Goal: Task Accomplishment & Management: Manage account settings

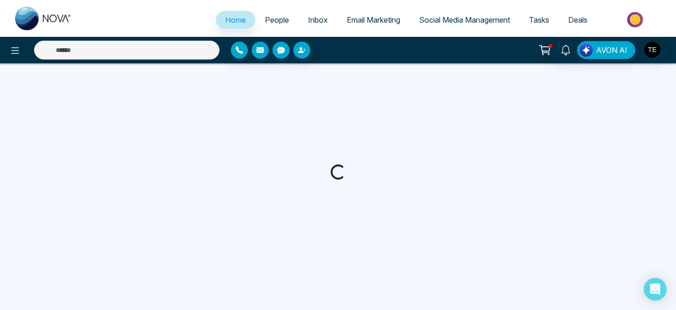
select select "*"
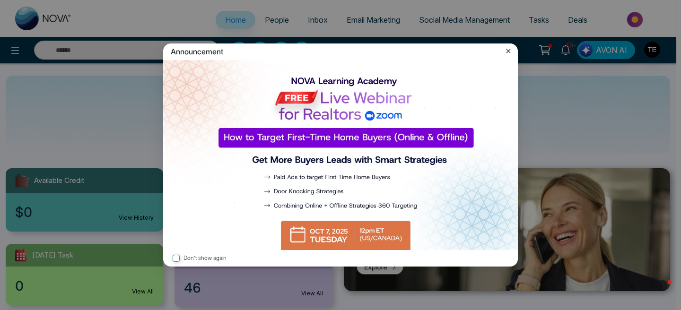
click at [507, 52] on icon at bounding box center [509, 51] width 4 height 4
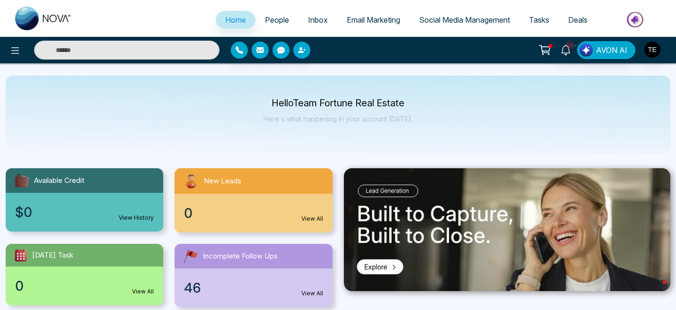
click at [269, 21] on span "People" at bounding box center [277, 19] width 24 height 9
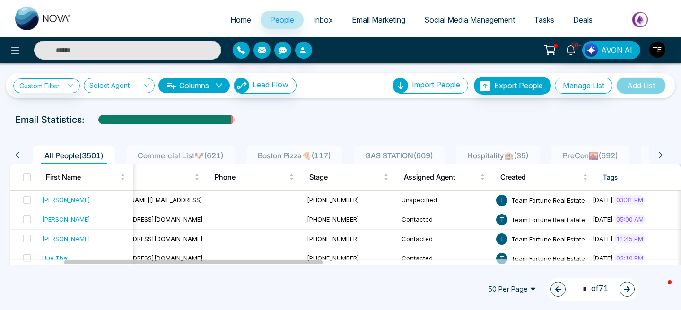
click at [658, 155] on icon at bounding box center [661, 155] width 9 height 9
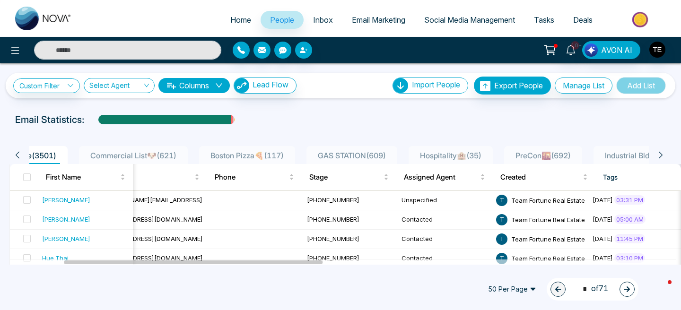
click at [658, 155] on icon at bounding box center [661, 155] width 9 height 9
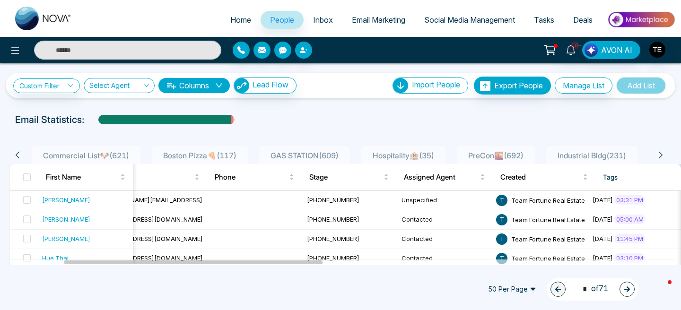
click at [658, 155] on icon at bounding box center [661, 155] width 9 height 9
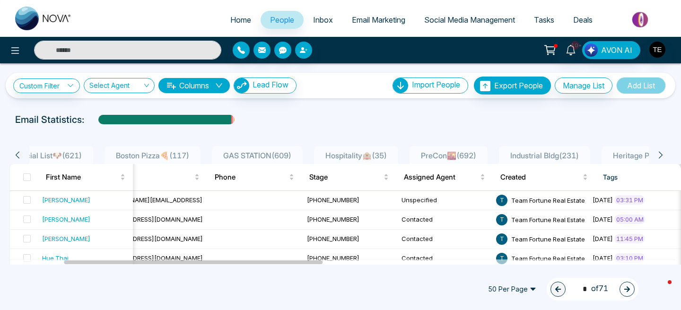
click at [658, 155] on icon at bounding box center [661, 155] width 9 height 9
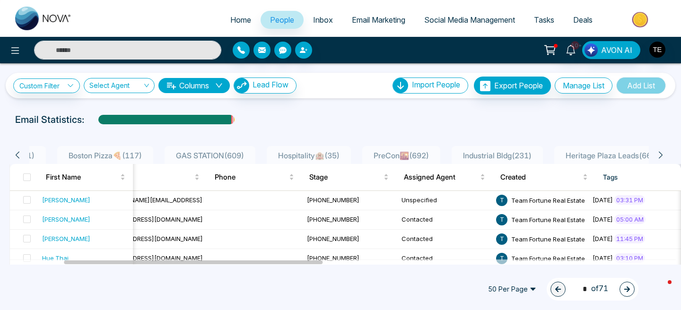
click at [658, 155] on icon at bounding box center [661, 155] width 9 height 9
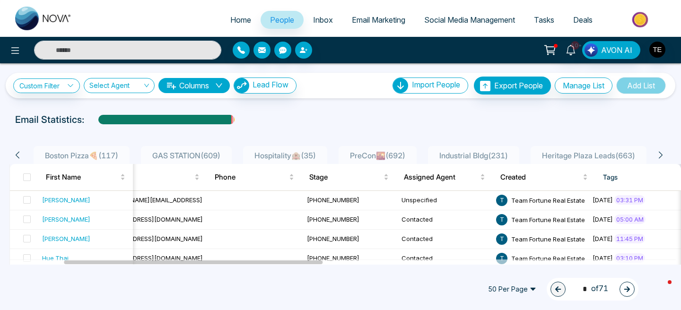
click at [658, 155] on icon at bounding box center [661, 155] width 9 height 9
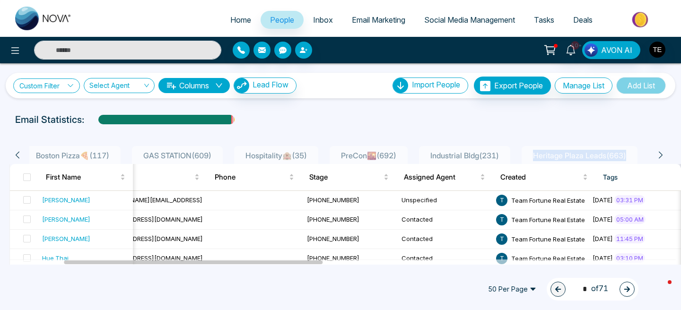
click at [66, 88] on link "Custom Filter" at bounding box center [46, 86] width 67 height 15
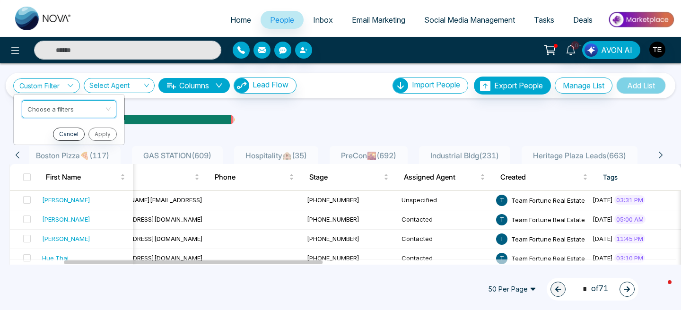
click at [70, 109] on input "search" at bounding box center [65, 108] width 77 height 14
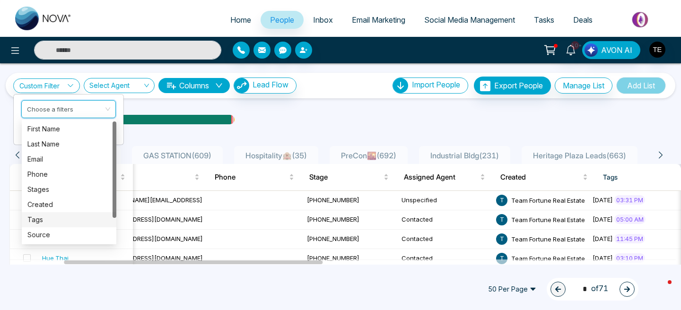
click at [65, 220] on div "Tags" at bounding box center [68, 220] width 83 height 10
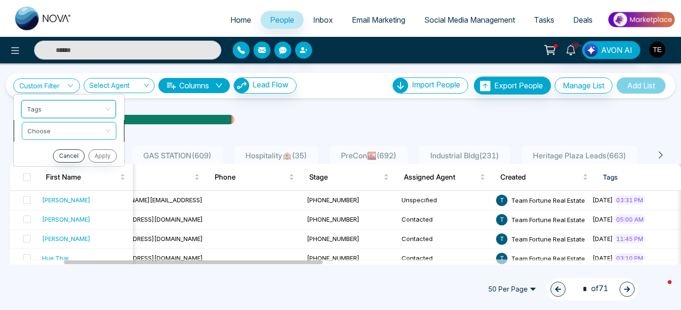
click at [72, 132] on input "search" at bounding box center [65, 130] width 77 height 14
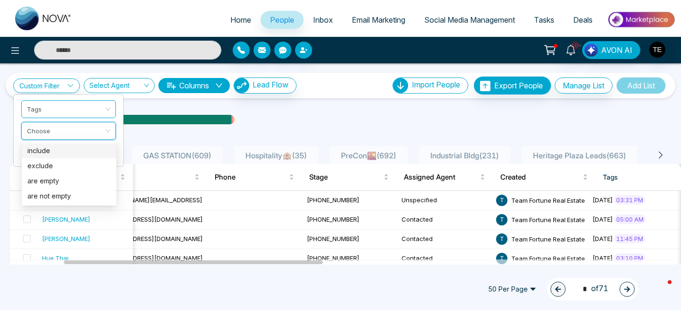
click at [69, 153] on div "include" at bounding box center [68, 151] width 83 height 10
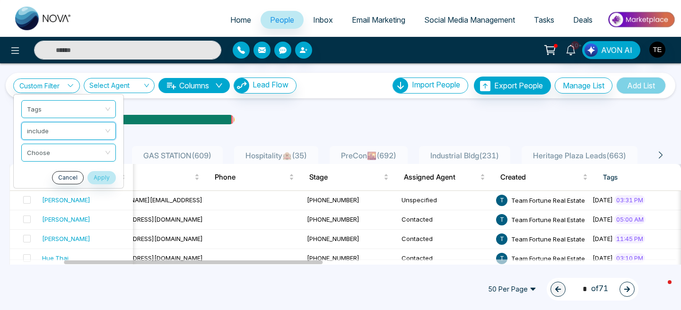
click at [69, 153] on div "Custom Filter Tags include include Choose Cancel Apply Select Agent Columns Lea…" at bounding box center [340, 164] width 681 height 202
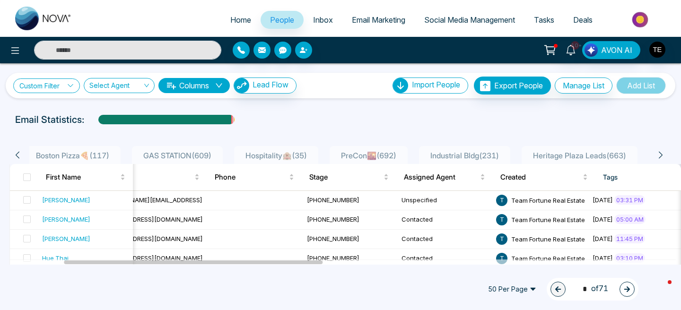
click at [67, 86] on link "Custom Filter" at bounding box center [46, 86] width 67 height 15
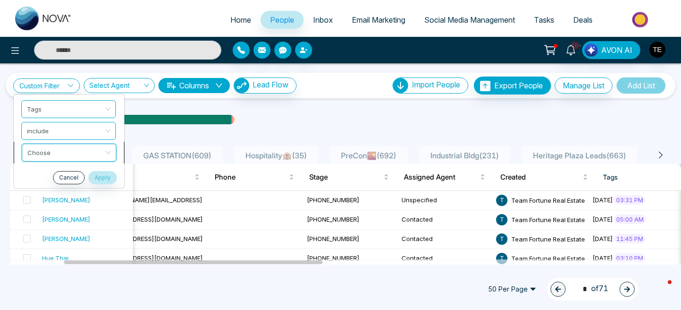
click at [81, 152] on div "Custom Filter Tags include Choose Cancel Apply Select Agent Columns Lead Flow I…" at bounding box center [340, 164] width 681 height 202
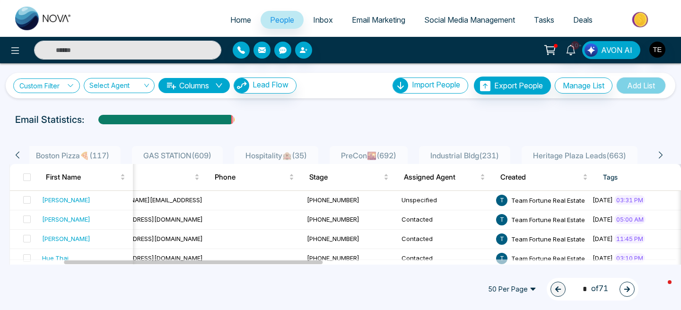
click at [70, 84] on icon at bounding box center [70, 85] width 7 height 7
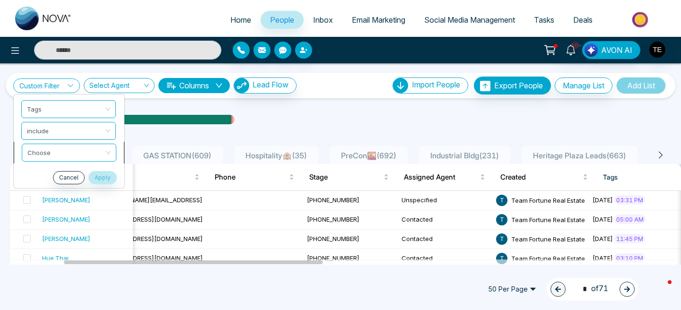
click at [110, 155] on div "Custom Filter Tags include Choose Cancel Apply Select Agent Columns Lead Flow I…" at bounding box center [340, 164] width 681 height 202
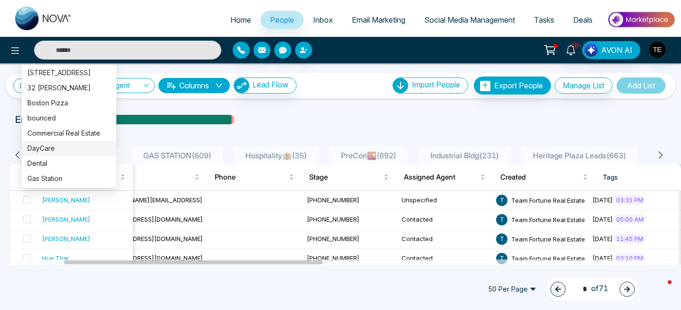
click at [48, 149] on div "DayCare" at bounding box center [68, 148] width 83 height 10
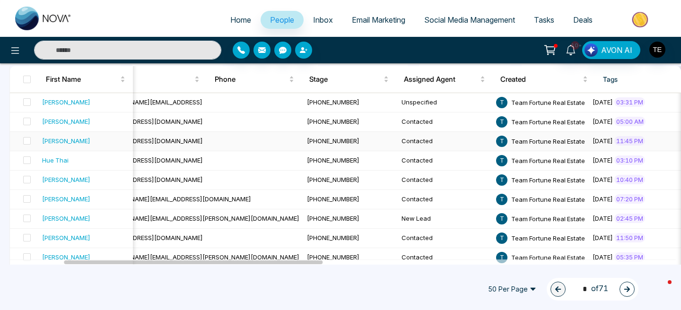
scroll to position [0, 0]
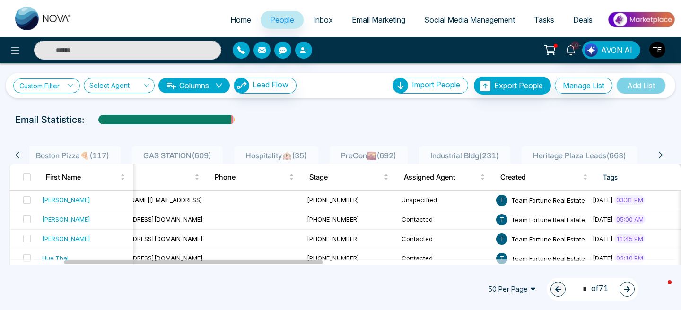
click at [62, 85] on link "Custom Filter" at bounding box center [46, 86] width 67 height 15
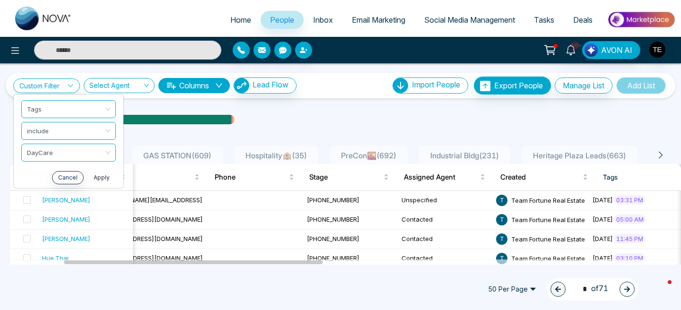
click at [106, 178] on button "Apply" at bounding box center [102, 177] width 28 height 13
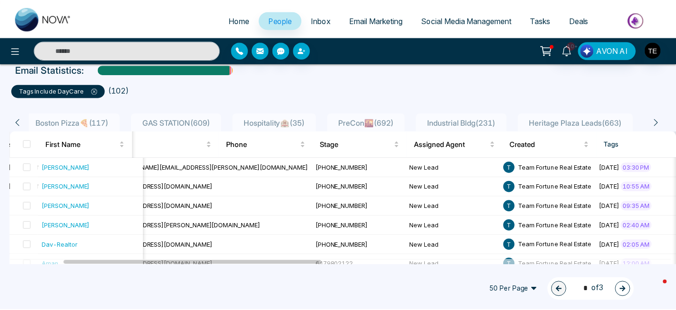
scroll to position [58, 0]
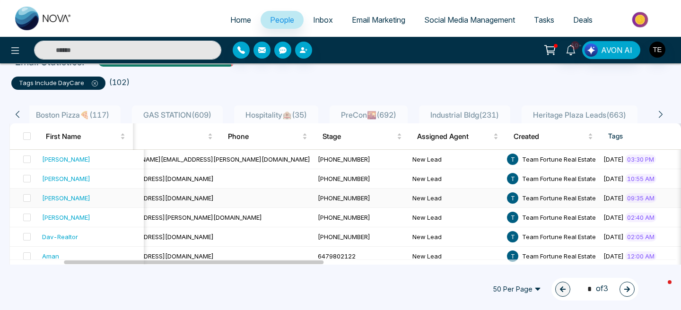
click at [57, 200] on div "Ali Inam" at bounding box center [66, 198] width 48 height 9
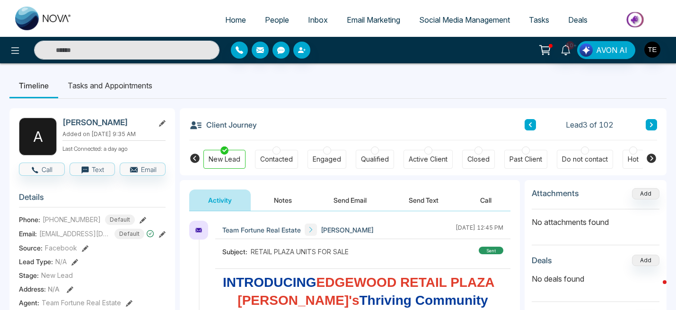
click at [285, 159] on div "Contacted" at bounding box center [276, 159] width 33 height 9
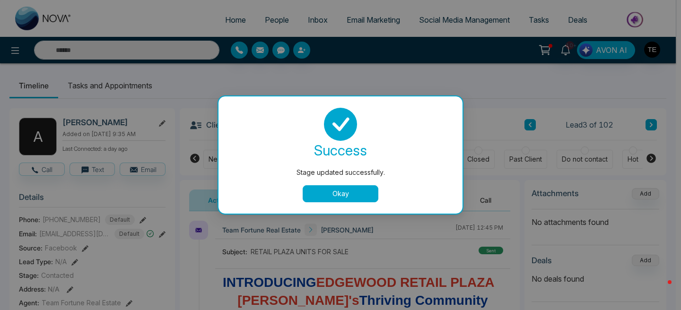
click at [335, 194] on button "Okay" at bounding box center [341, 193] width 76 height 17
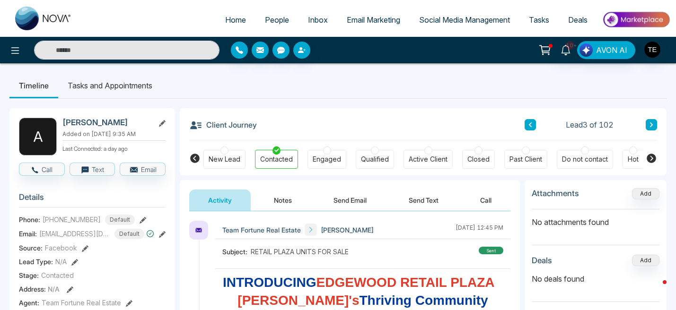
click at [285, 200] on button "Notes" at bounding box center [283, 200] width 56 height 21
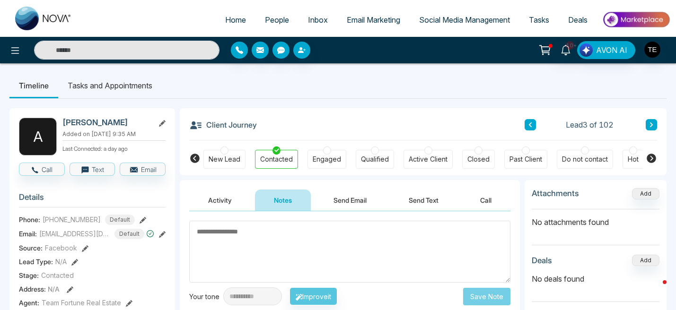
click at [530, 126] on icon at bounding box center [530, 125] width 3 height 5
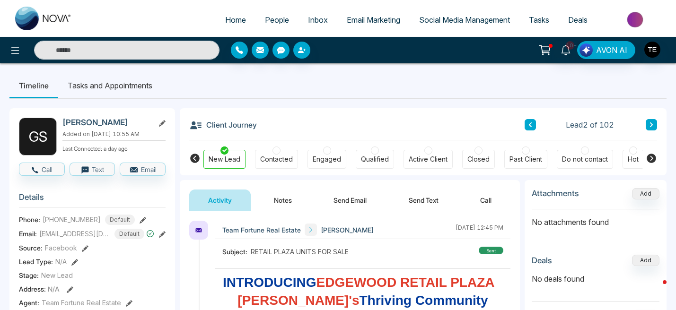
click at [279, 202] on button "Notes" at bounding box center [283, 200] width 56 height 21
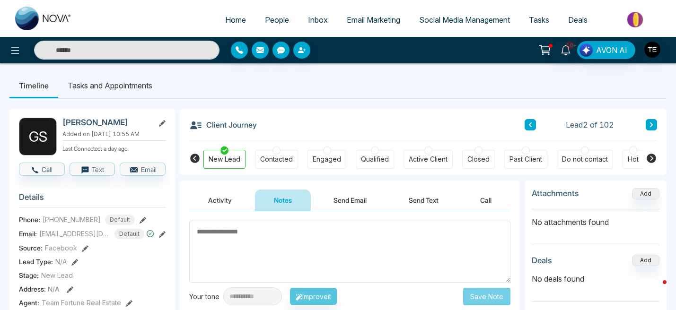
click at [529, 126] on icon at bounding box center [530, 125] width 5 height 6
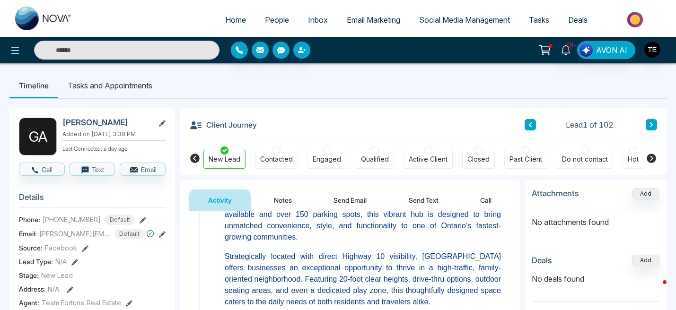
scroll to position [144, 0]
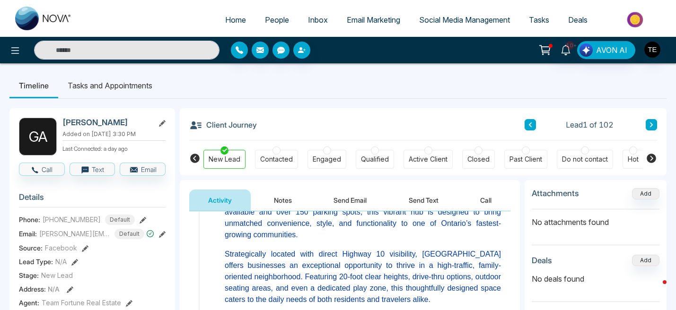
click at [276, 200] on button "Notes" at bounding box center [283, 200] width 56 height 21
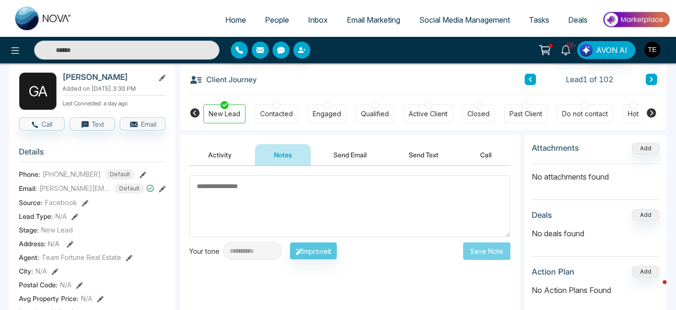
scroll to position [46, 0]
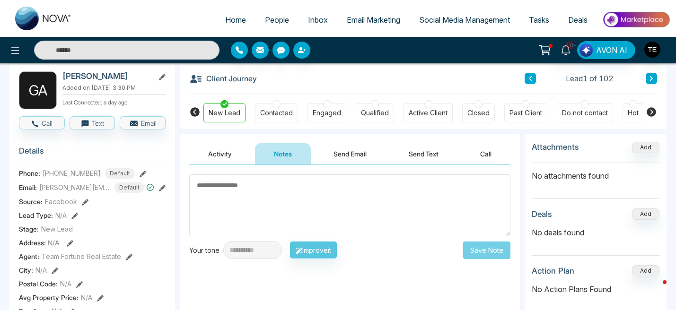
click at [235, 189] on textarea at bounding box center [349, 206] width 321 height 62
click at [202, 185] on textarea at bounding box center [349, 206] width 321 height 62
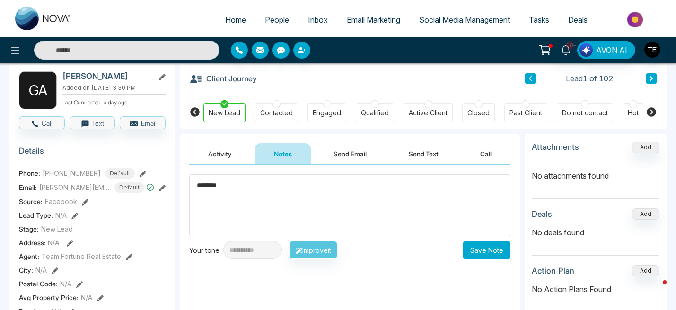
type textarea "*******"
click at [162, 190] on icon at bounding box center [162, 188] width 7 height 7
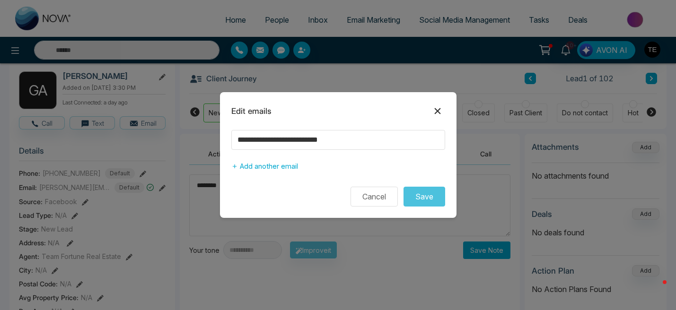
click at [439, 110] on icon at bounding box center [437, 111] width 6 height 6
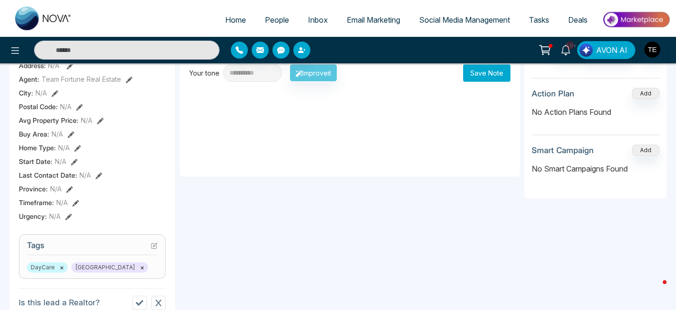
scroll to position [0, 0]
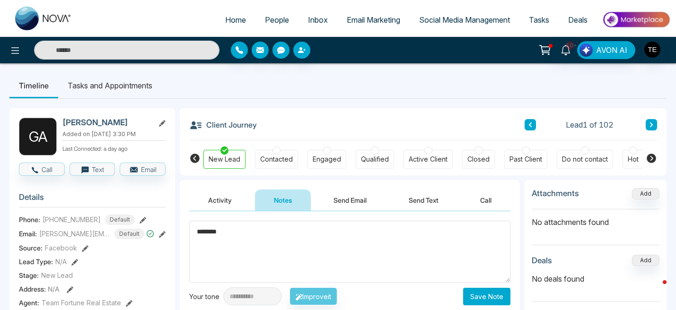
click at [223, 201] on button "Activity" at bounding box center [220, 200] width 62 height 21
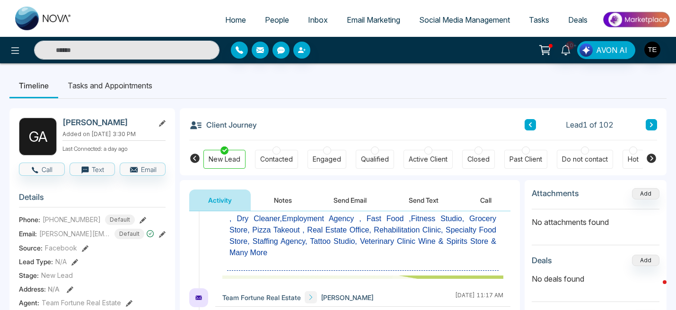
scroll to position [603, 0]
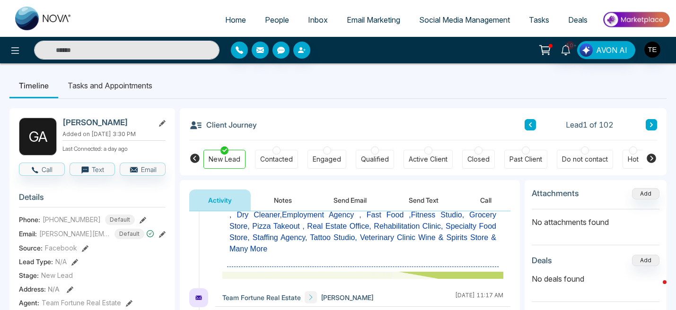
click at [326, 231] on span "Pet Store, Coffee Shop, Convenience Store, Dance Studio, Dental Clinic , Dollar…" at bounding box center [362, 220] width 267 height 65
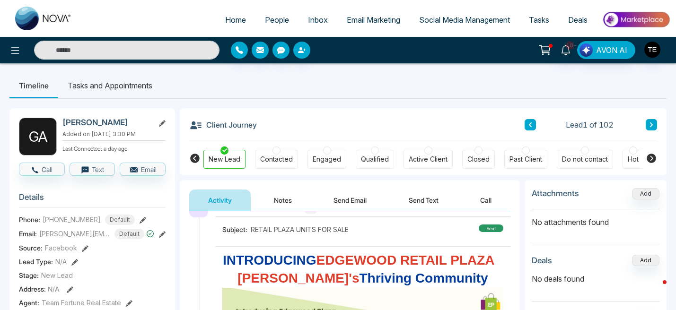
scroll to position [0, 0]
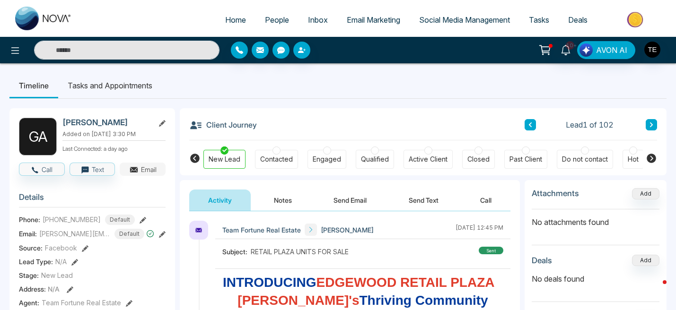
click at [144, 171] on button "Email" at bounding box center [143, 169] width 46 height 13
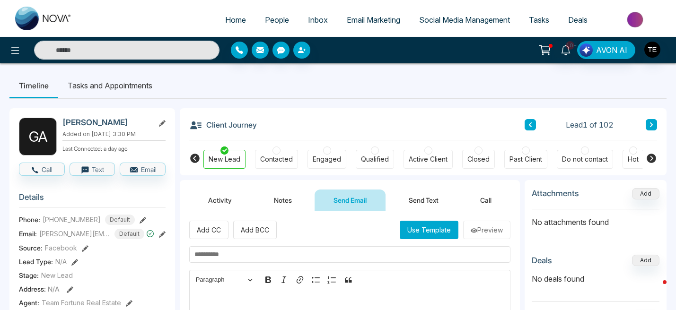
click at [431, 228] on button "Use Template" at bounding box center [429, 230] width 59 height 18
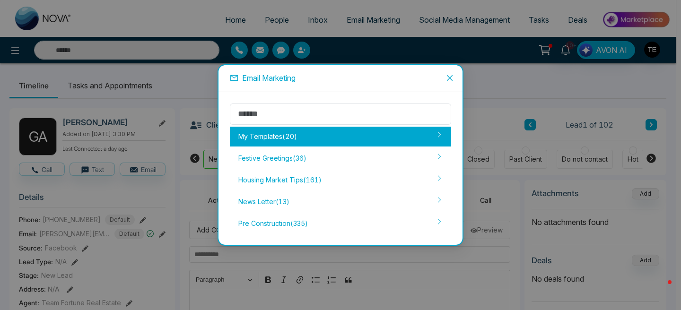
click at [339, 138] on div "My Templates ( 20 )" at bounding box center [340, 137] width 221 height 20
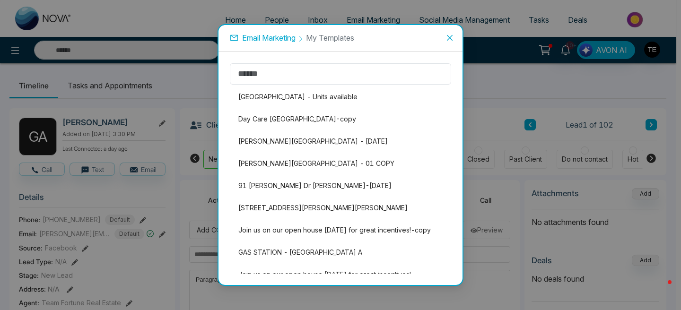
click at [450, 37] on icon "close" at bounding box center [450, 38] width 8 height 8
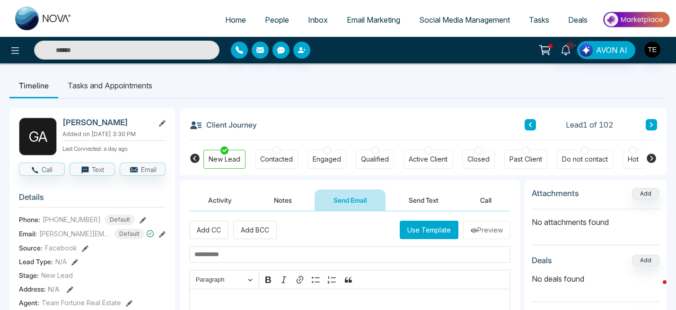
click at [652, 127] on icon at bounding box center [651, 125] width 5 height 6
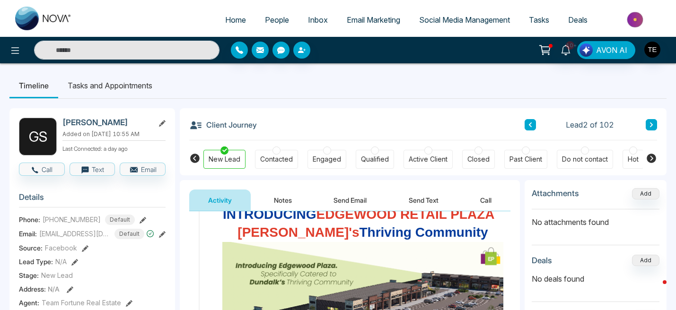
scroll to position [50, 0]
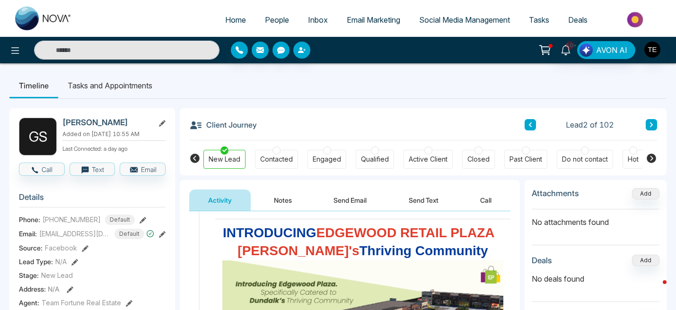
click at [286, 201] on button "Notes" at bounding box center [283, 200] width 56 height 21
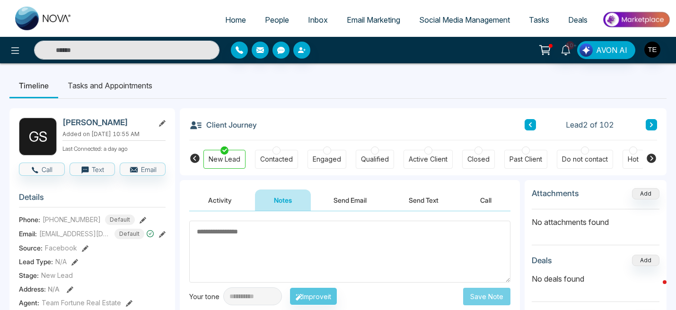
click at [654, 127] on button at bounding box center [651, 124] width 11 height 11
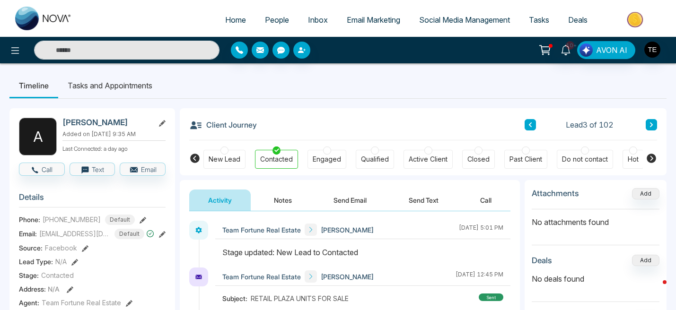
click at [287, 203] on button "Notes" at bounding box center [283, 200] width 56 height 21
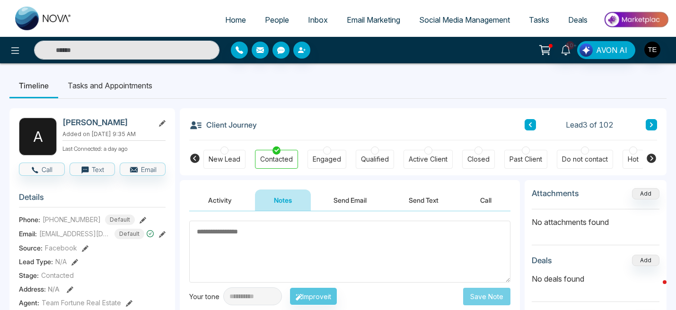
click at [249, 239] on textarea at bounding box center [349, 252] width 321 height 62
click at [303, 233] on textarea at bounding box center [349, 252] width 321 height 62
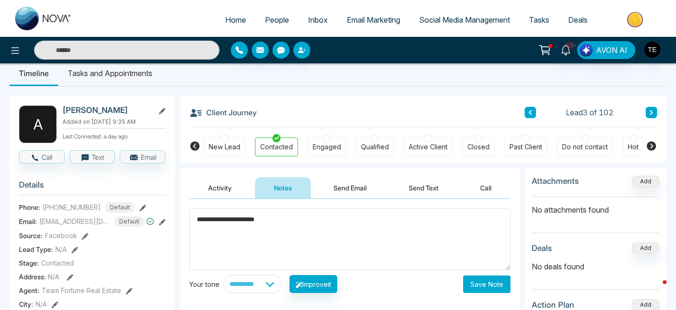
scroll to position [14, 0]
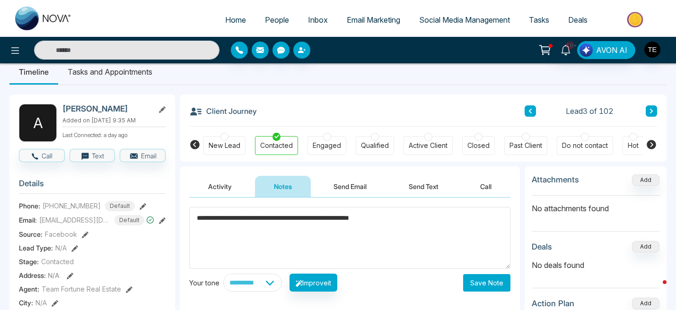
type textarea "**********"
click at [489, 284] on button "Save Note" at bounding box center [486, 283] width 47 height 18
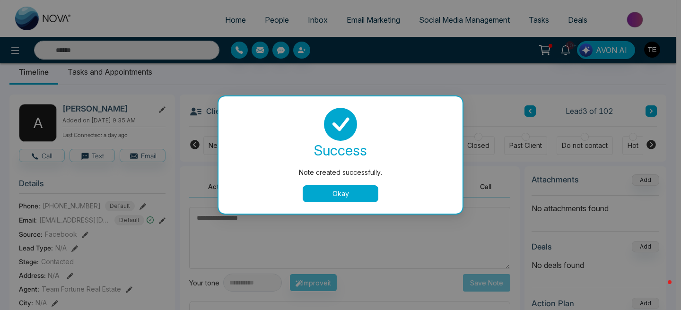
click at [366, 199] on button "Okay" at bounding box center [341, 193] width 76 height 17
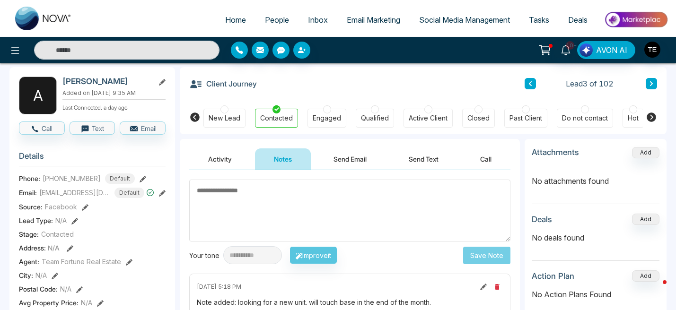
scroll to position [41, 0]
click at [221, 158] on button "Activity" at bounding box center [220, 159] width 62 height 21
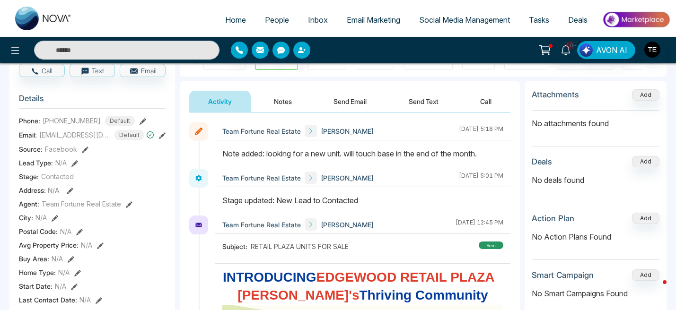
scroll to position [96, 0]
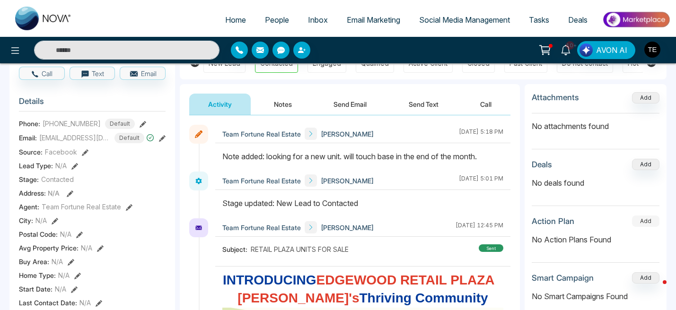
click at [655, 221] on button "Add" at bounding box center [645, 221] width 27 height 11
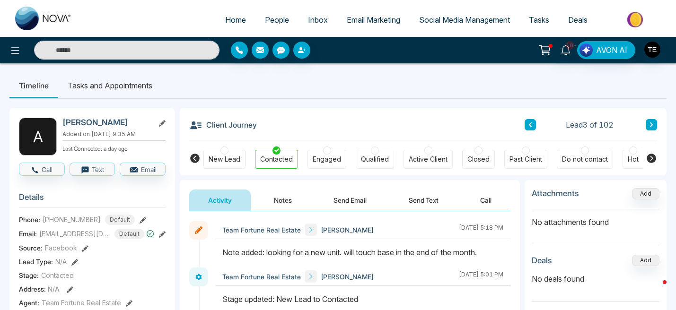
click at [426, 151] on div at bounding box center [428, 151] width 8 height 8
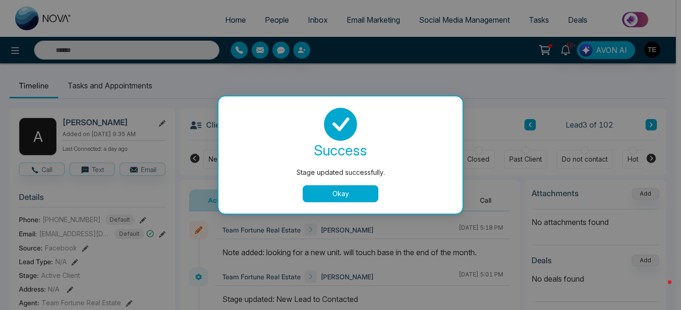
click at [363, 194] on button "Okay" at bounding box center [341, 193] width 76 height 17
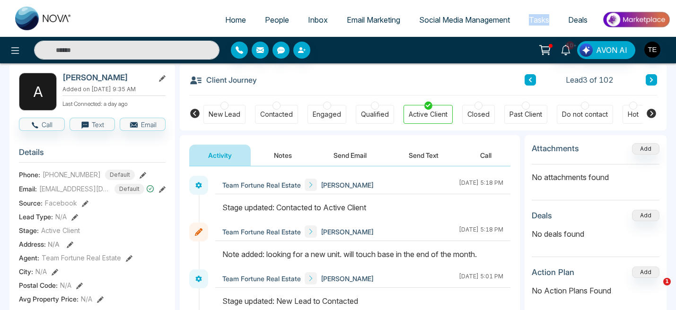
click at [651, 83] on button at bounding box center [651, 79] width 11 height 11
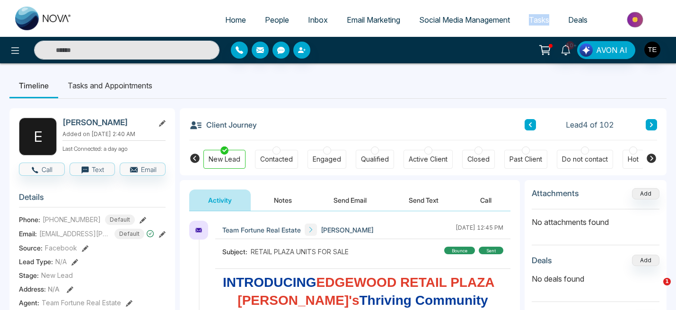
click at [288, 200] on button "Notes" at bounding box center [283, 200] width 56 height 21
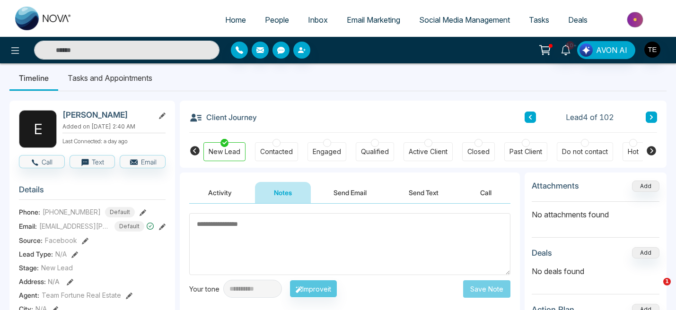
scroll to position [7, 0]
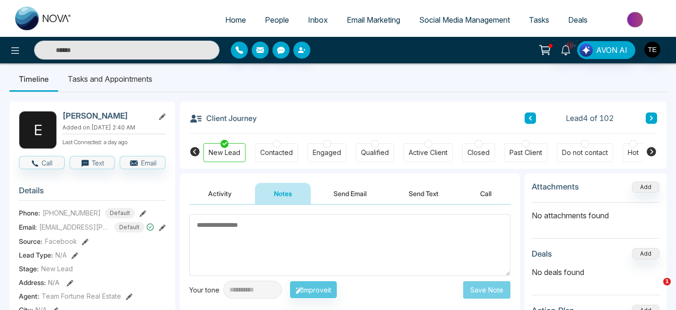
click at [277, 144] on div at bounding box center [277, 144] width 8 height 8
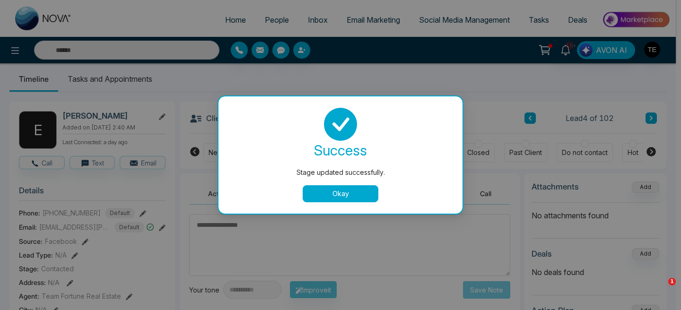
click at [363, 191] on button "Okay" at bounding box center [341, 193] width 76 height 17
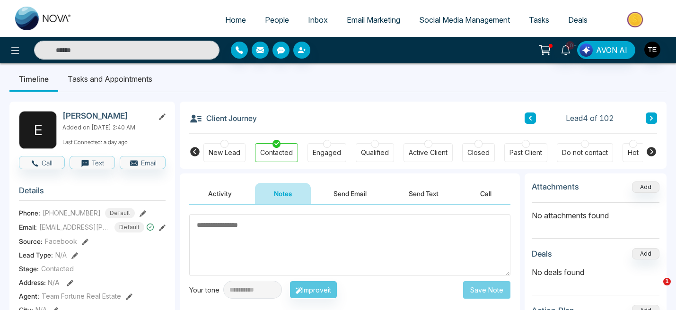
click at [654, 119] on button at bounding box center [651, 118] width 11 height 11
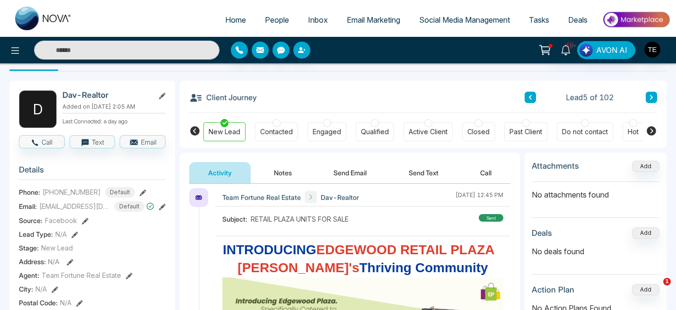
scroll to position [26, 0]
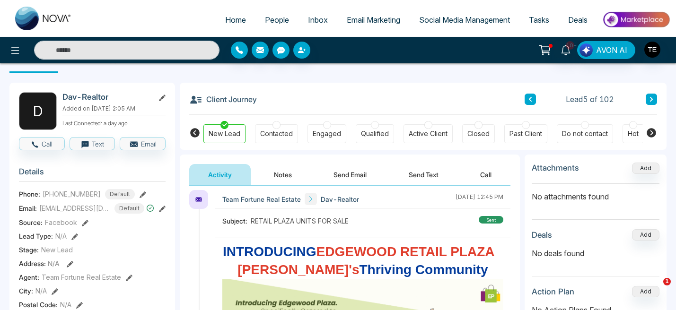
click at [651, 101] on icon at bounding box center [651, 99] width 3 height 5
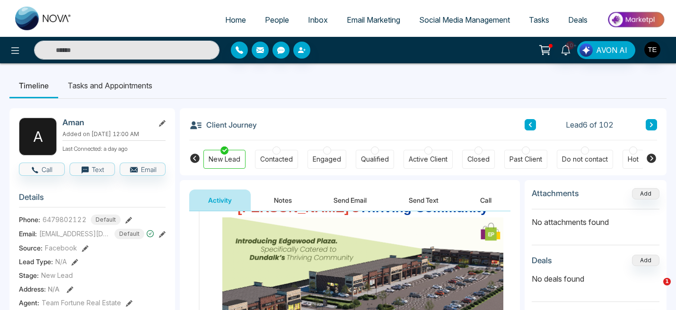
click at [278, 199] on button "Notes" at bounding box center [283, 200] width 56 height 21
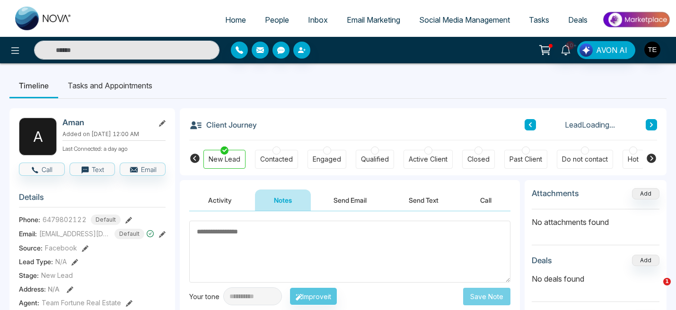
click at [276, 235] on textarea at bounding box center [349, 252] width 321 height 62
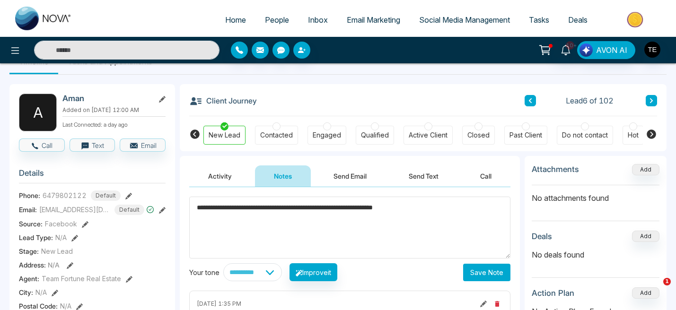
scroll to position [26, 0]
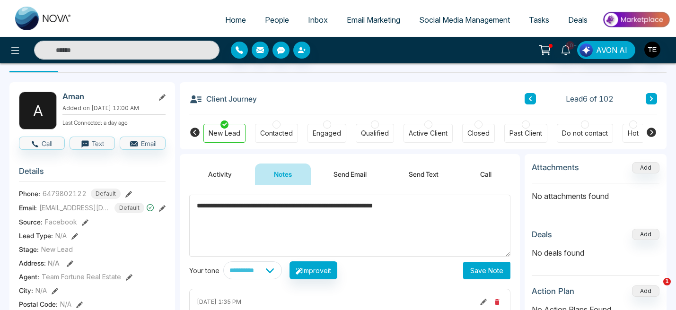
type textarea "**********"
click at [484, 270] on button "Save Note" at bounding box center [486, 271] width 47 height 18
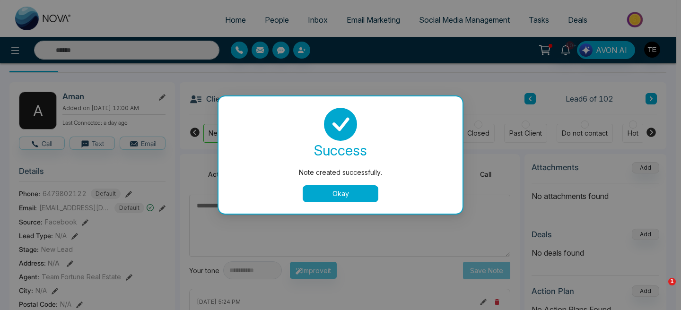
click at [356, 198] on button "Okay" at bounding box center [341, 193] width 76 height 17
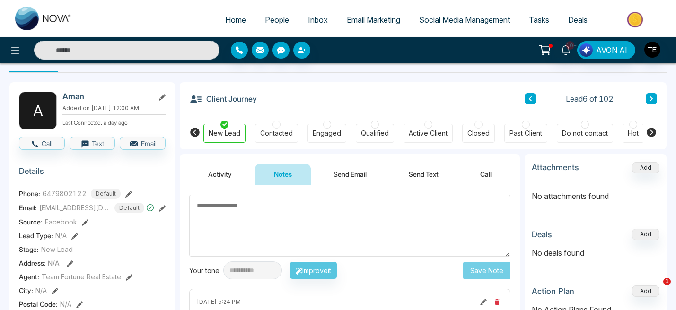
click at [277, 126] on div at bounding box center [277, 125] width 8 height 8
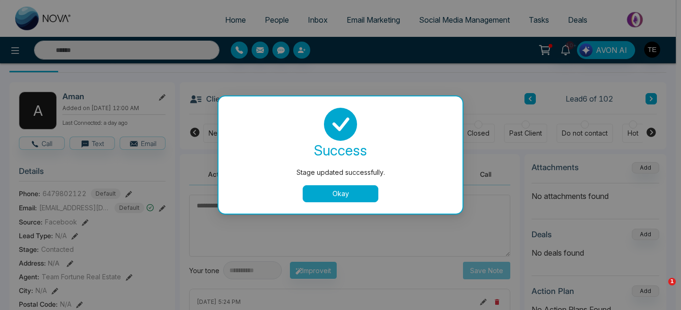
click at [334, 195] on button "Okay" at bounding box center [341, 193] width 76 height 17
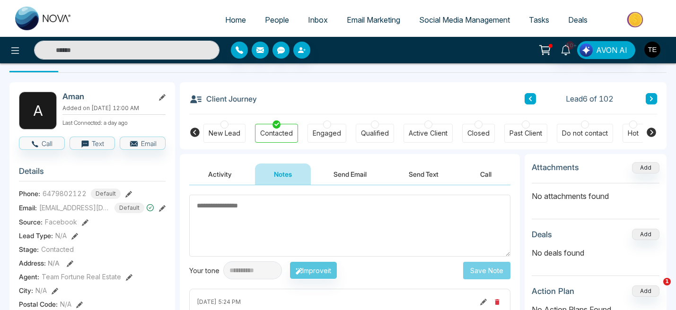
click at [651, 102] on icon at bounding box center [651, 99] width 5 height 6
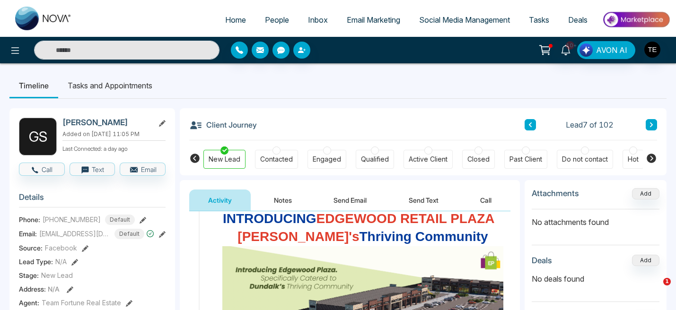
click at [651, 126] on icon at bounding box center [651, 125] width 5 height 6
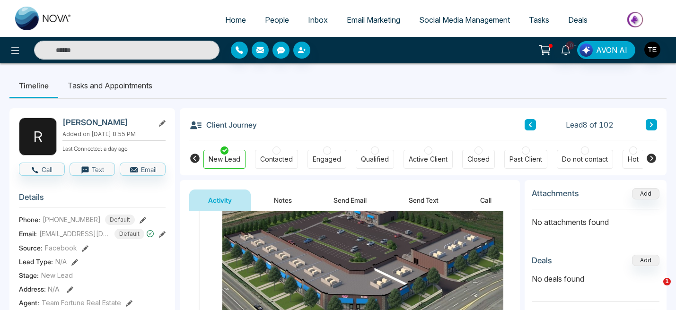
scroll to position [45, 0]
click at [276, 151] on div at bounding box center [277, 151] width 8 height 8
click at [355, 196] on button "Send Email" at bounding box center [350, 200] width 71 height 21
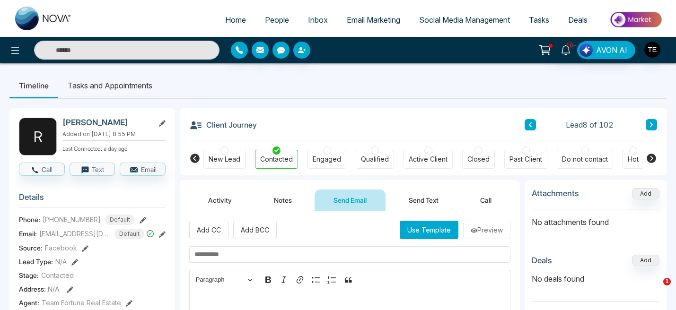
click at [430, 234] on button "Use Template" at bounding box center [429, 230] width 59 height 18
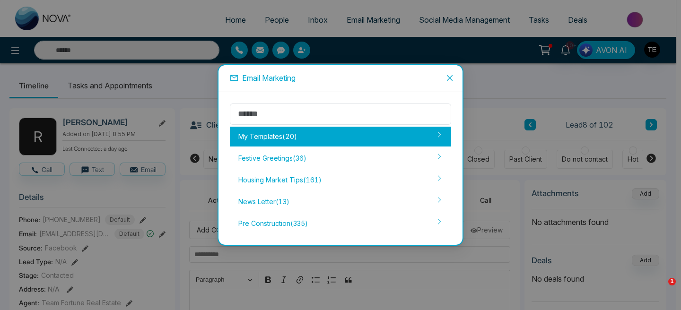
click at [301, 136] on div "My Templates ( 20 )" at bounding box center [340, 137] width 221 height 20
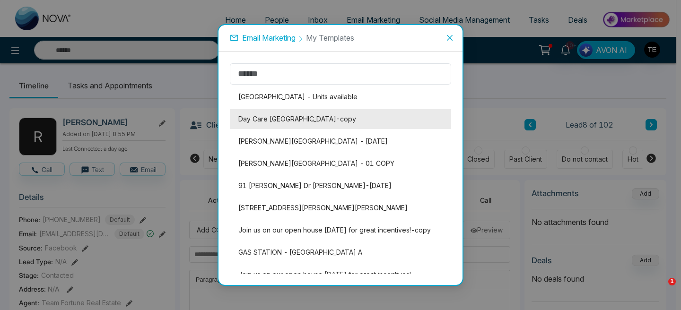
click at [320, 118] on li "Day Care Brampton - Heritage Plaza-copy" at bounding box center [340, 119] width 221 height 20
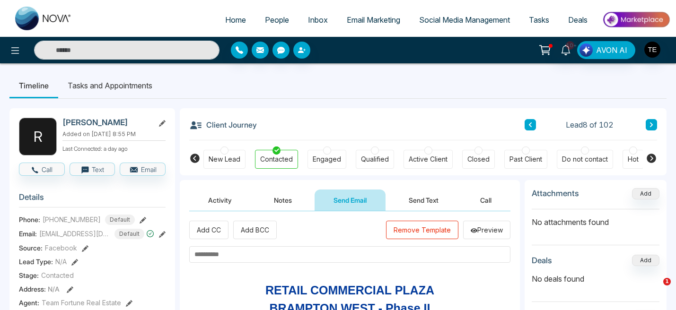
scroll to position [0, 0]
click at [272, 258] on input "text" at bounding box center [349, 254] width 321 height 17
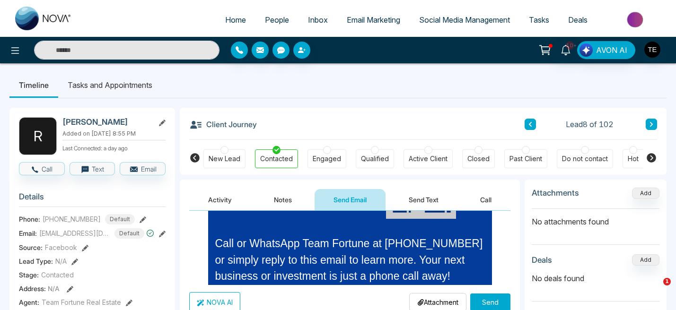
scroll to position [321, 0]
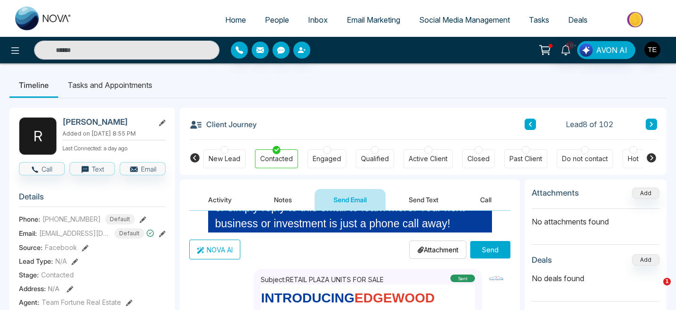
type input "**********"
click at [492, 250] on button "Send" at bounding box center [490, 250] width 40 height 18
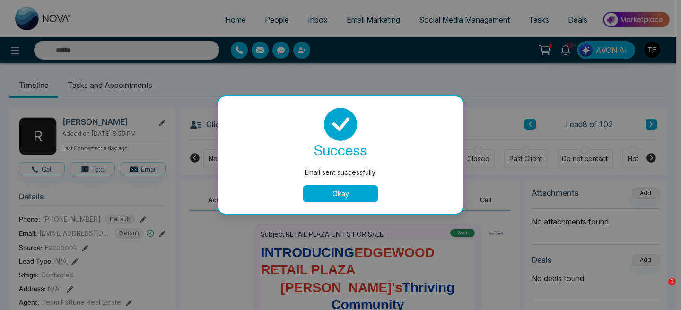
click at [352, 194] on button "Okay" at bounding box center [341, 193] width 76 height 17
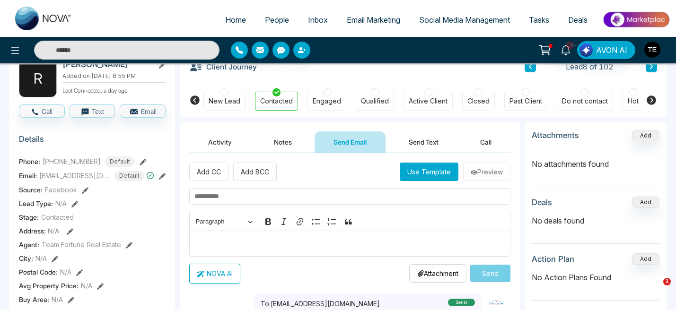
scroll to position [0, 0]
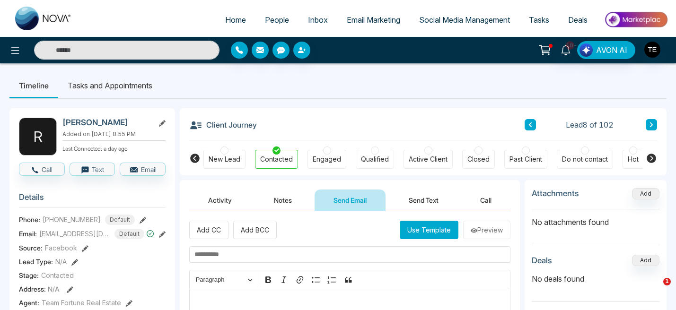
click at [286, 197] on button "Notes" at bounding box center [283, 200] width 56 height 21
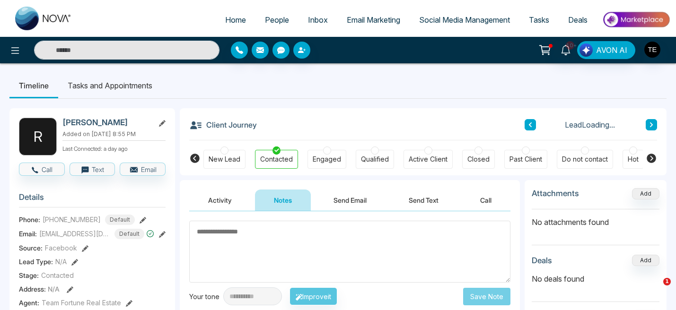
click at [264, 236] on textarea at bounding box center [349, 252] width 321 height 62
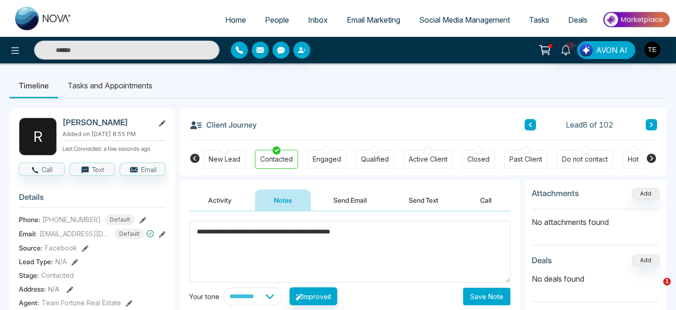
click at [342, 235] on textarea "**********" at bounding box center [349, 252] width 321 height 62
type textarea "**********"
click at [494, 298] on button "Save Note" at bounding box center [486, 297] width 47 height 18
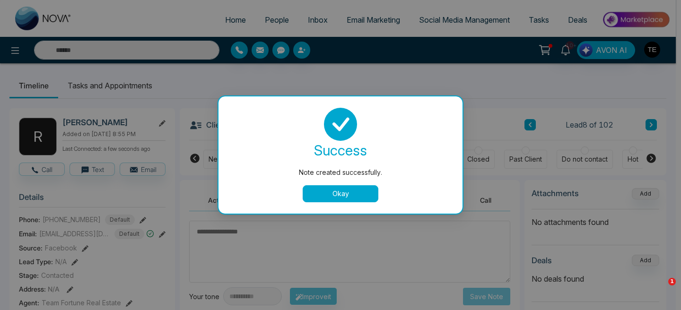
click at [363, 195] on button "Okay" at bounding box center [341, 193] width 76 height 17
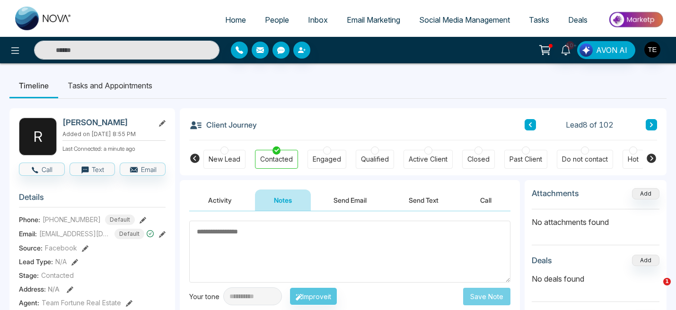
click at [651, 125] on icon at bounding box center [651, 125] width 5 height 6
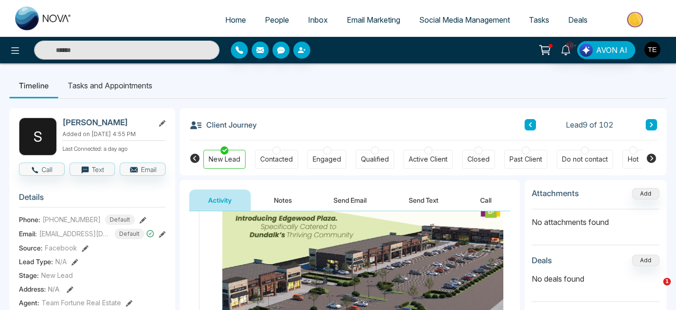
click at [277, 153] on div at bounding box center [277, 151] width 8 height 8
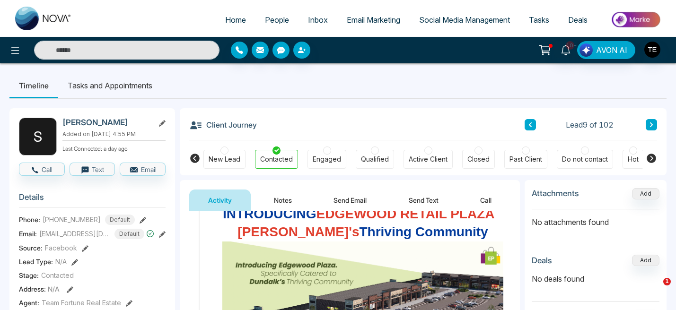
click at [346, 195] on button "Send Email" at bounding box center [350, 200] width 71 height 21
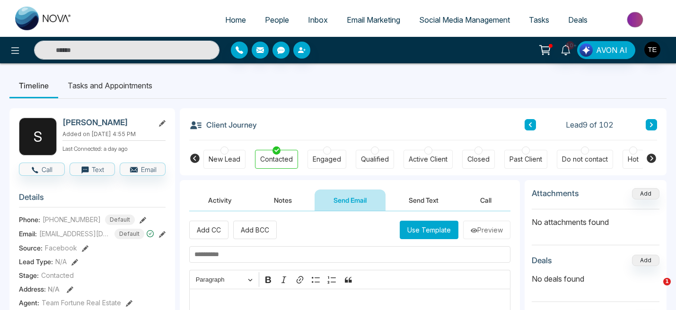
click at [223, 201] on button "Activity" at bounding box center [220, 200] width 62 height 21
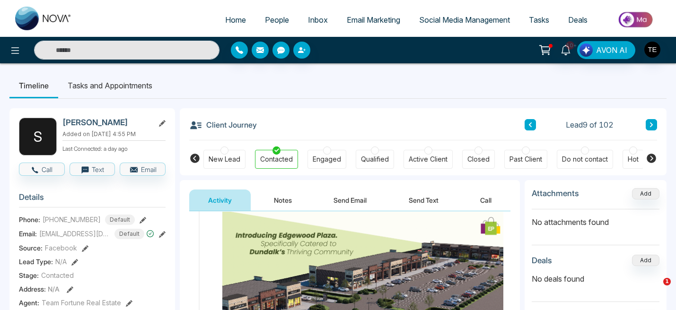
click at [282, 200] on button "Notes" at bounding box center [283, 200] width 56 height 21
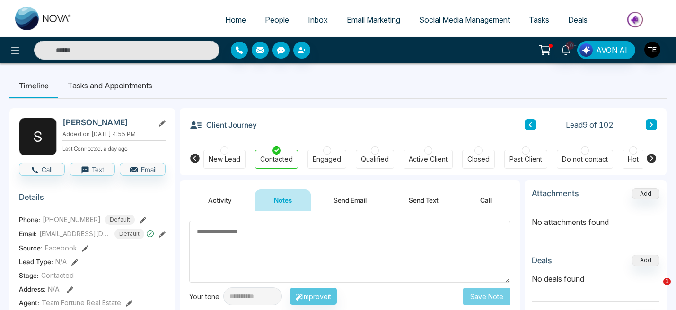
click at [218, 202] on button "Activity" at bounding box center [220, 200] width 62 height 21
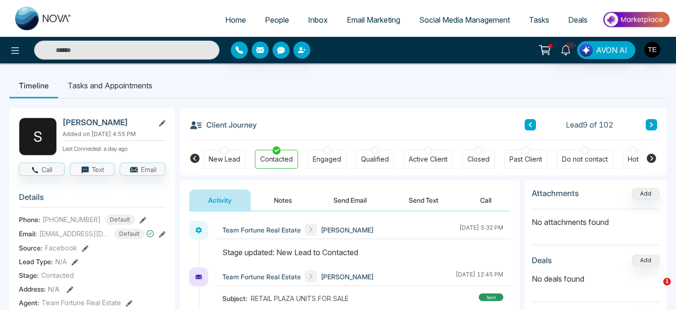
click at [283, 202] on button "Notes" at bounding box center [283, 200] width 56 height 21
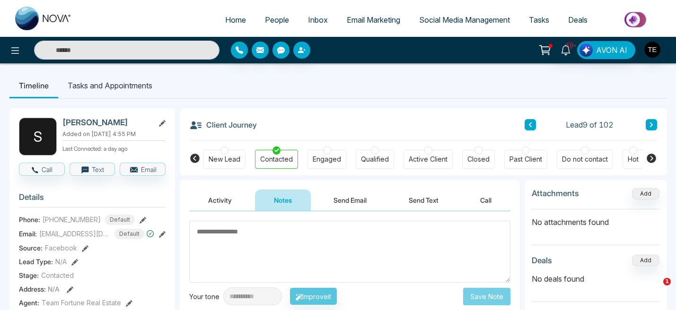
click at [299, 234] on textarea at bounding box center [349, 252] width 321 height 62
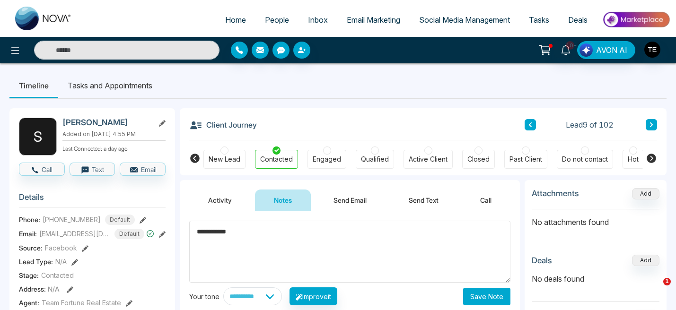
click at [202, 234] on textarea "**********" at bounding box center [349, 252] width 321 height 62
type textarea "**********"
click at [485, 299] on button "Save Note" at bounding box center [486, 297] width 47 height 18
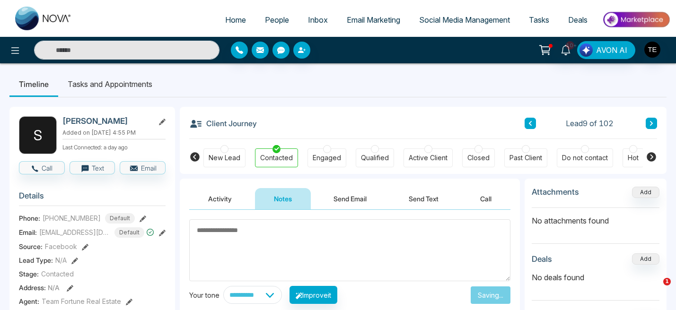
scroll to position [23, 0]
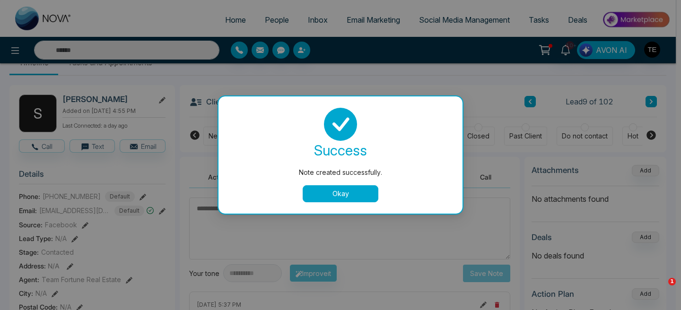
click at [361, 195] on button "Okay" at bounding box center [341, 193] width 76 height 17
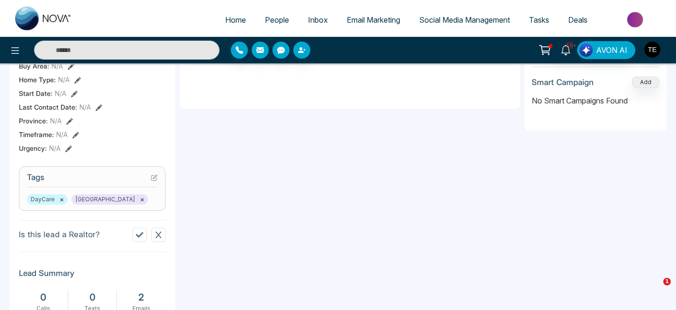
scroll to position [293, 0]
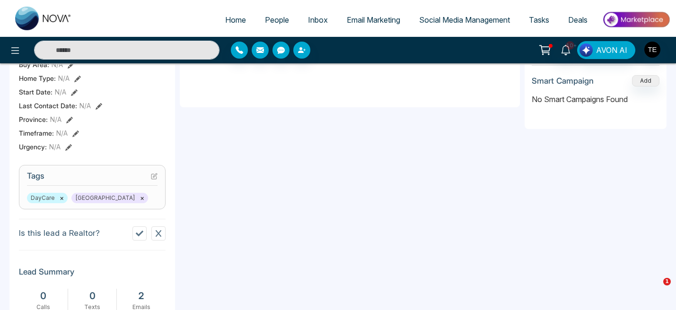
click at [155, 177] on icon at bounding box center [154, 176] width 7 height 7
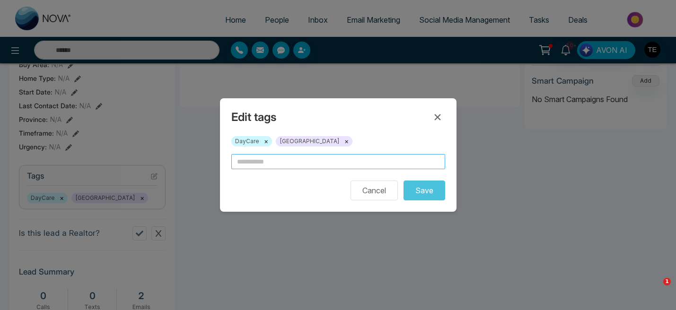
click at [263, 162] on input "text" at bounding box center [338, 161] width 214 height 15
type input "**********"
click at [429, 192] on button "Save" at bounding box center [425, 191] width 42 height 20
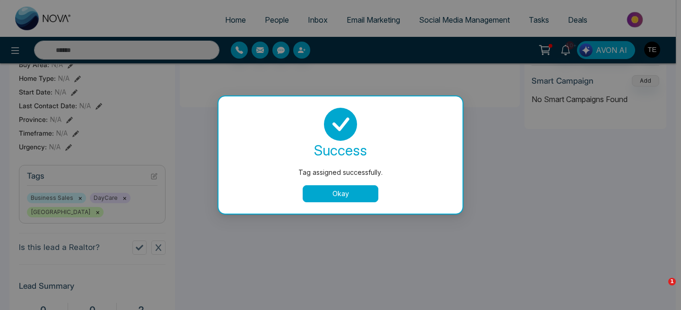
click at [340, 193] on button "Okay" at bounding box center [341, 193] width 76 height 17
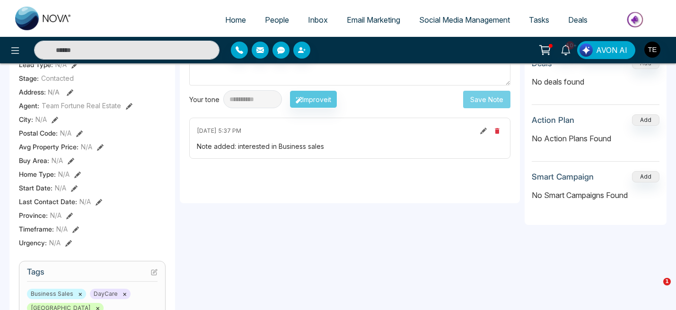
scroll to position [0, 0]
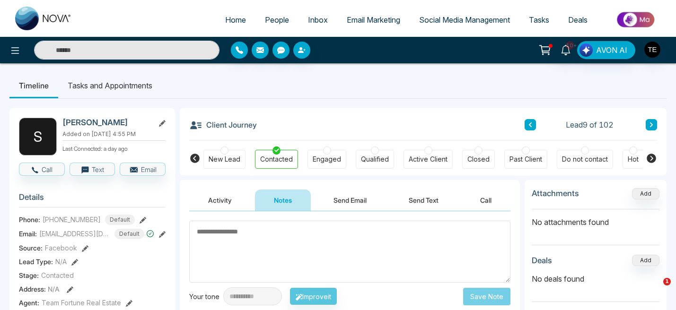
click at [162, 234] on icon at bounding box center [162, 234] width 7 height 7
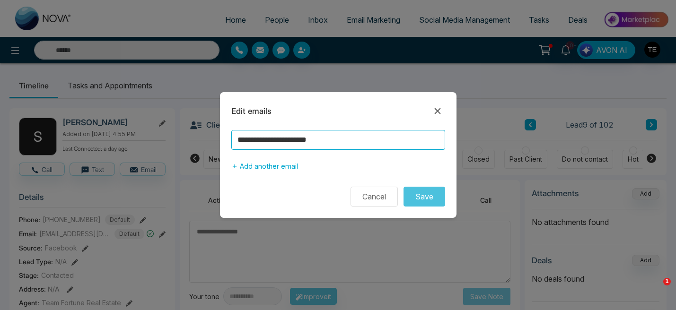
click at [361, 141] on input "**********" at bounding box center [338, 140] width 214 height 20
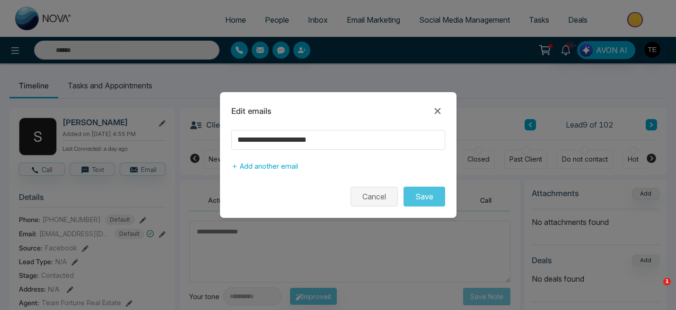
click at [367, 198] on button "Cancel" at bounding box center [374, 197] width 47 height 20
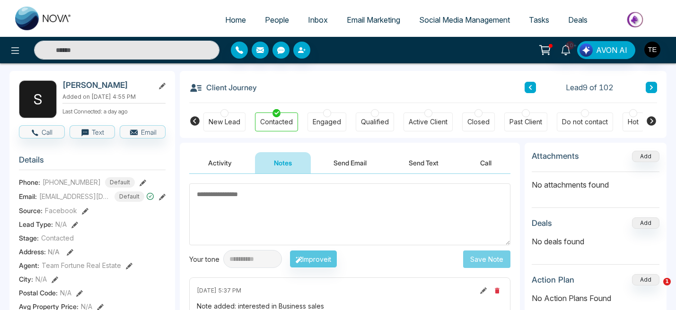
scroll to position [22, 0]
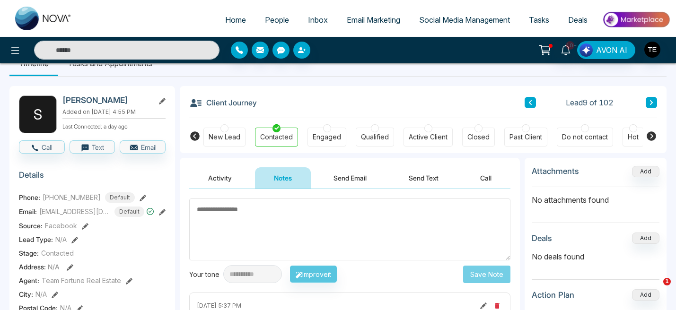
click at [216, 177] on button "Activity" at bounding box center [220, 177] width 62 height 21
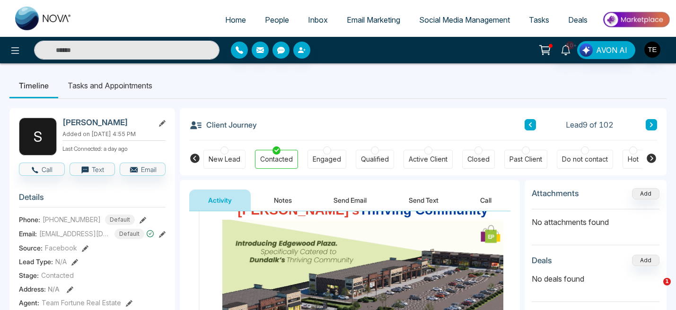
click at [162, 236] on icon at bounding box center [162, 234] width 7 height 7
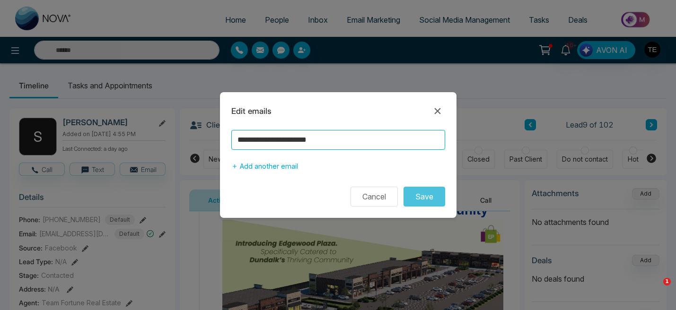
drag, startPoint x: 353, startPoint y: 143, endPoint x: 208, endPoint y: 132, distance: 146.2
click at [208, 132] on div "**********" at bounding box center [338, 155] width 676 height 310
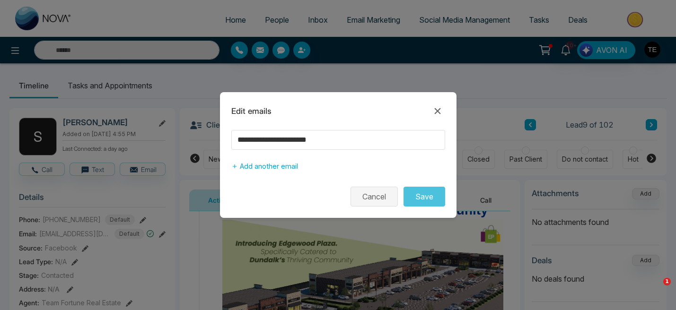
click at [367, 200] on button "Cancel" at bounding box center [374, 197] width 47 height 20
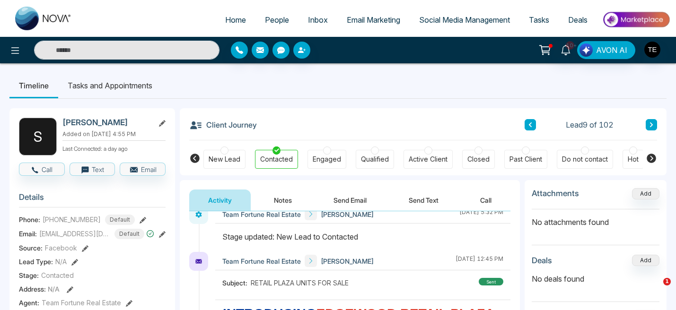
scroll to position [118, 0]
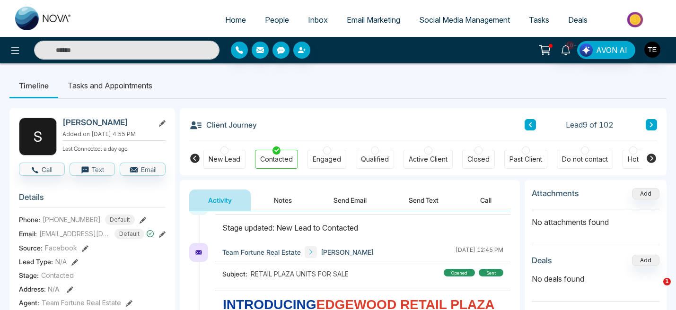
click at [652, 127] on icon at bounding box center [651, 125] width 5 height 6
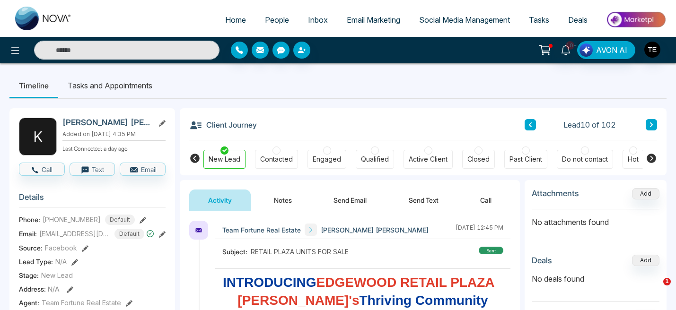
click at [651, 126] on icon at bounding box center [651, 125] width 3 height 5
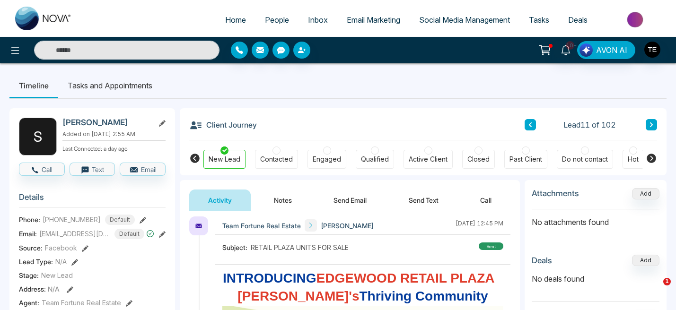
click at [274, 154] on div at bounding box center [277, 151] width 8 height 8
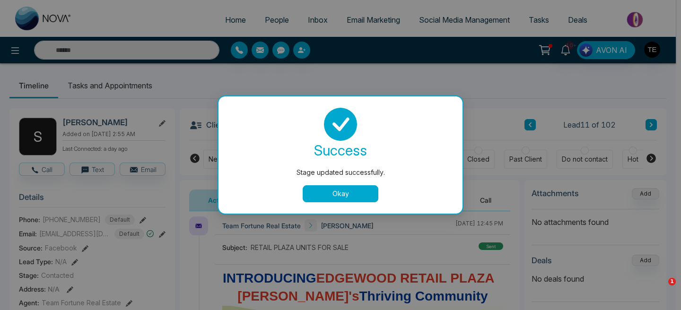
click at [326, 195] on button "Okay" at bounding box center [341, 193] width 76 height 17
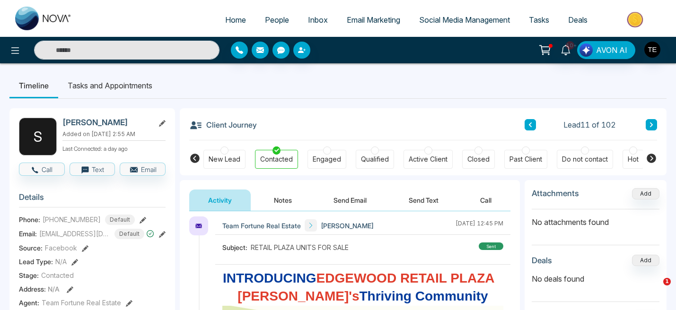
click at [282, 202] on button "Notes" at bounding box center [283, 200] width 56 height 21
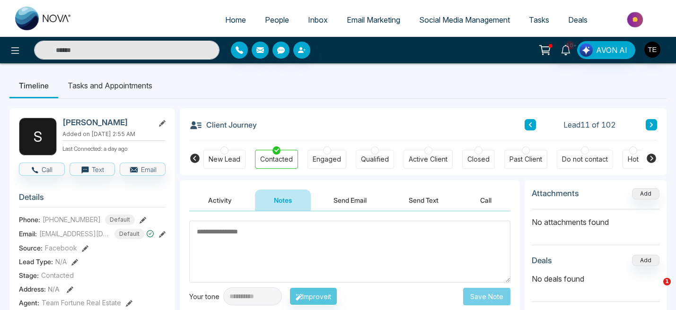
click at [652, 125] on icon at bounding box center [651, 125] width 3 height 5
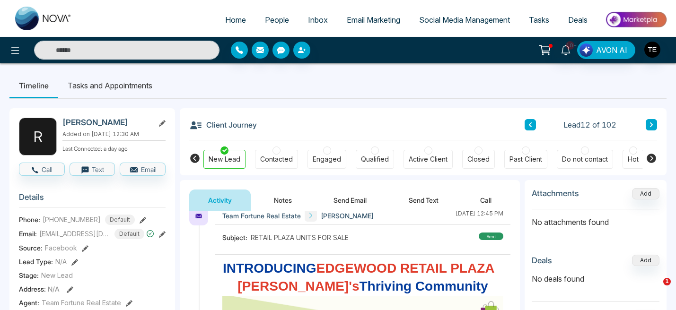
click at [275, 151] on div at bounding box center [277, 151] width 8 height 8
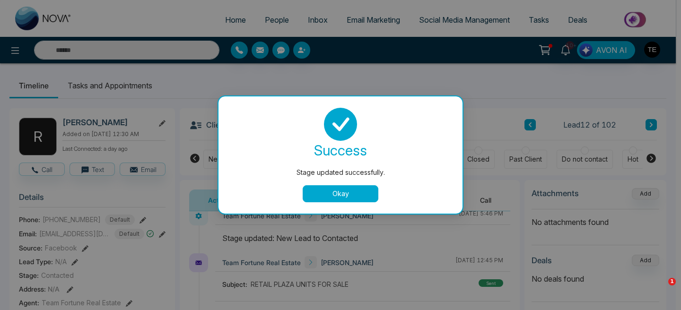
click at [355, 194] on button "Okay" at bounding box center [341, 193] width 76 height 17
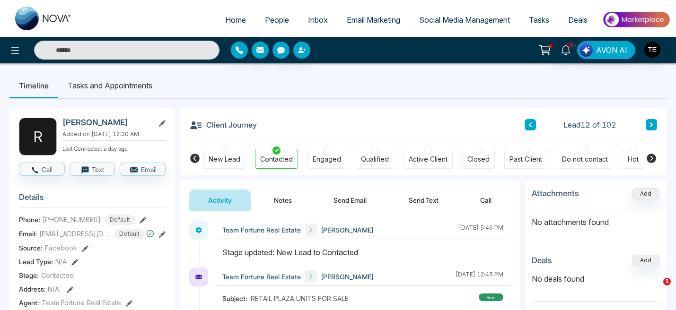
click at [282, 200] on button "Notes" at bounding box center [283, 200] width 56 height 21
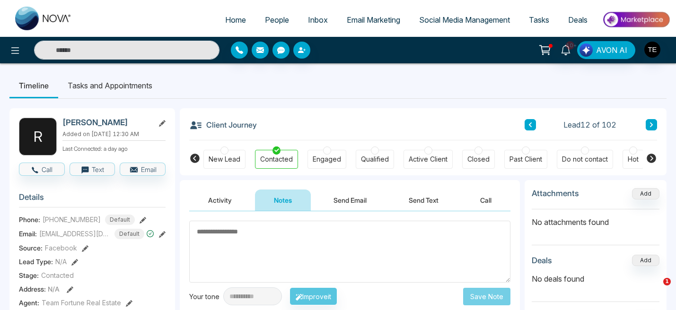
click at [234, 238] on textarea at bounding box center [349, 252] width 321 height 62
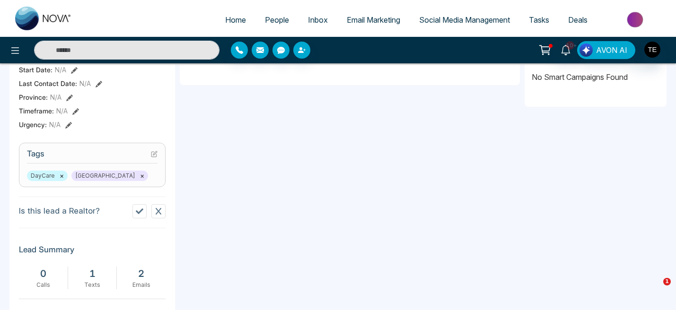
scroll to position [321, 0]
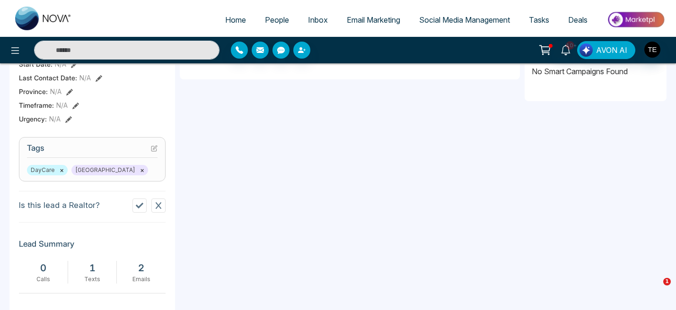
click at [154, 148] on icon at bounding box center [155, 148] width 4 height 4
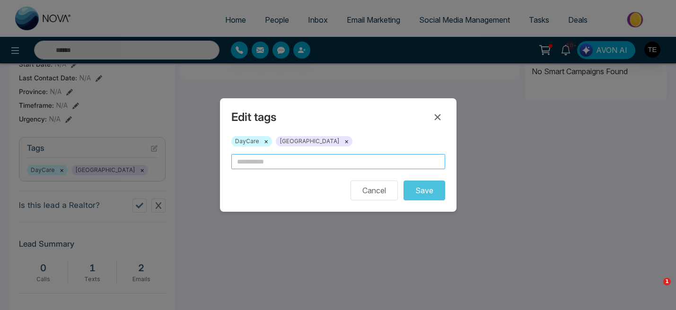
click at [255, 161] on input "text" at bounding box center [338, 161] width 214 height 15
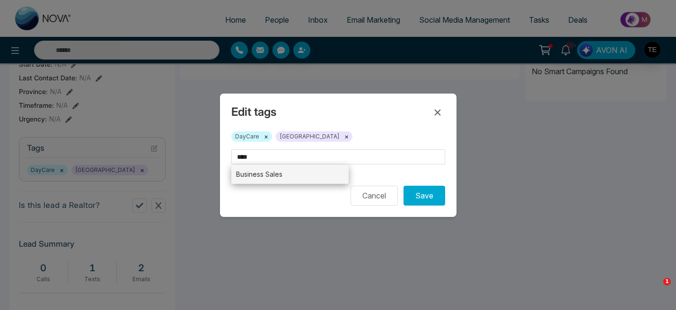
click at [263, 173] on li "Business Sales" at bounding box center [290, 174] width 118 height 19
type input "**********"
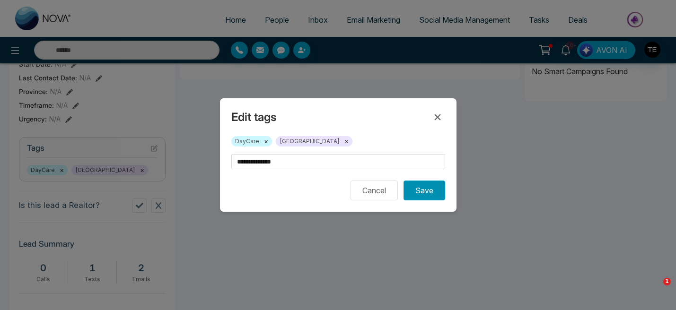
click at [424, 192] on button "Save" at bounding box center [425, 191] width 42 height 20
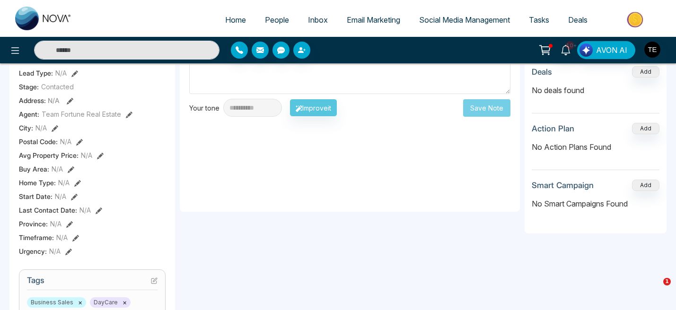
scroll to position [0, 0]
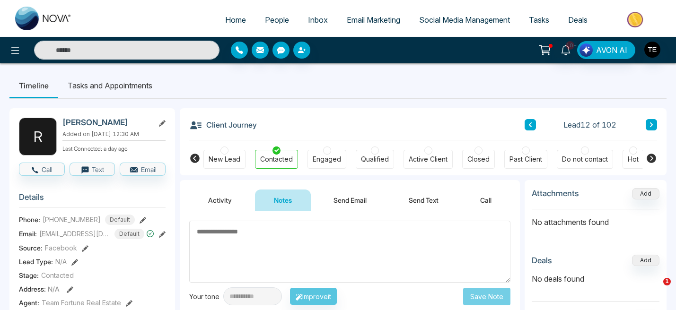
click at [529, 126] on icon at bounding box center [530, 125] width 5 height 6
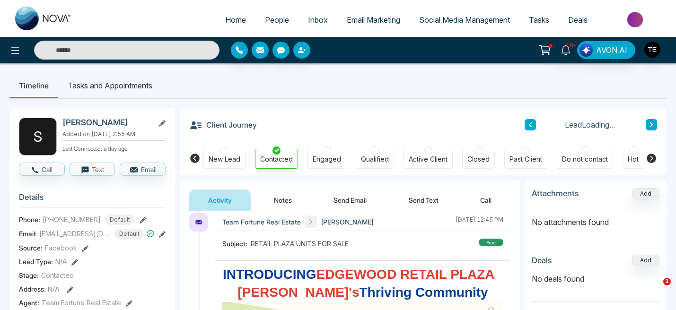
scroll to position [61, 0]
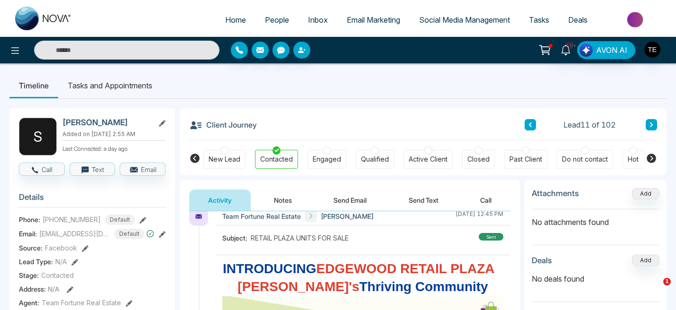
click at [282, 200] on button "Notes" at bounding box center [283, 200] width 56 height 21
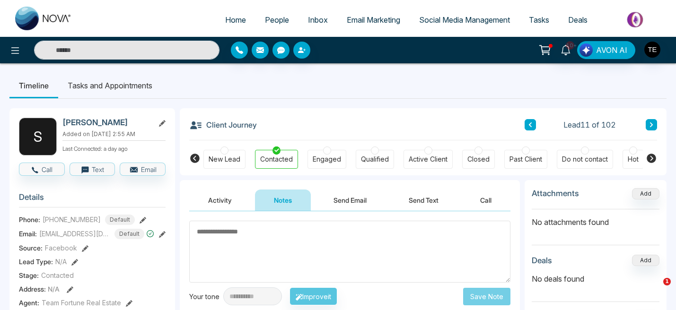
click at [258, 235] on textarea at bounding box center [349, 252] width 321 height 62
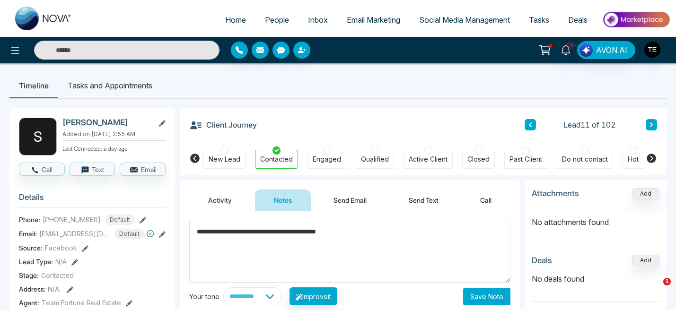
type textarea "**********"
click at [490, 293] on button "Save Note" at bounding box center [486, 297] width 47 height 18
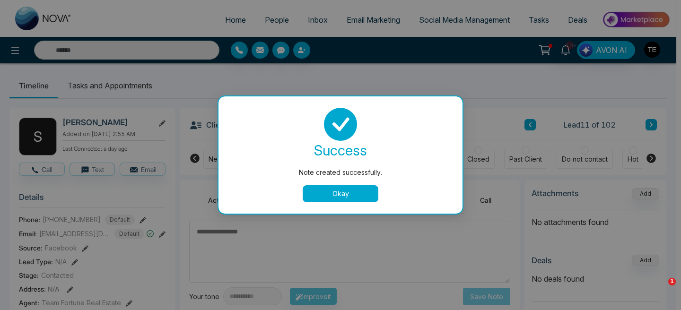
click at [354, 193] on button "Okay" at bounding box center [341, 193] width 76 height 17
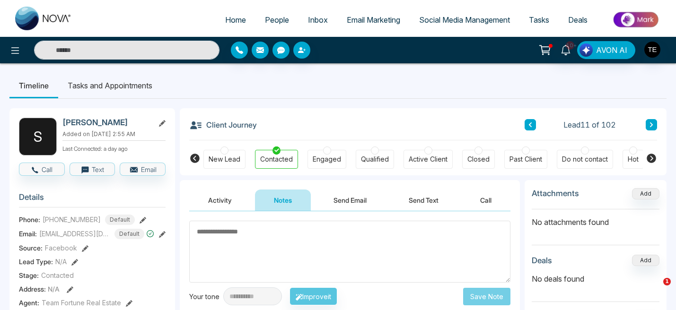
click at [652, 125] on icon at bounding box center [651, 125] width 3 height 5
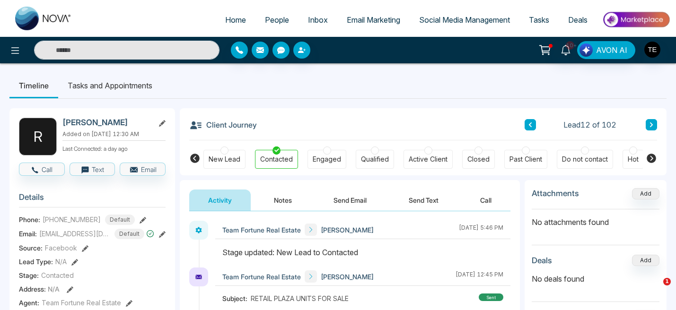
click at [283, 200] on button "Notes" at bounding box center [283, 200] width 56 height 21
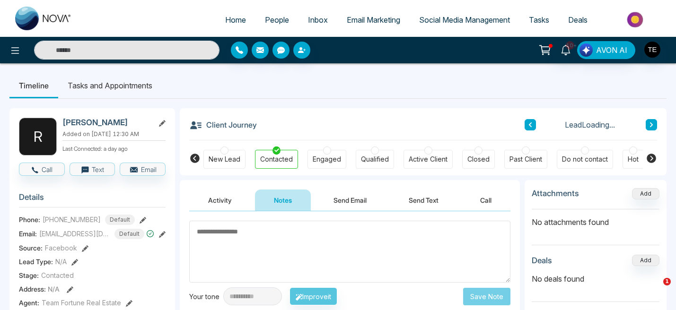
click at [278, 232] on textarea at bounding box center [349, 252] width 321 height 62
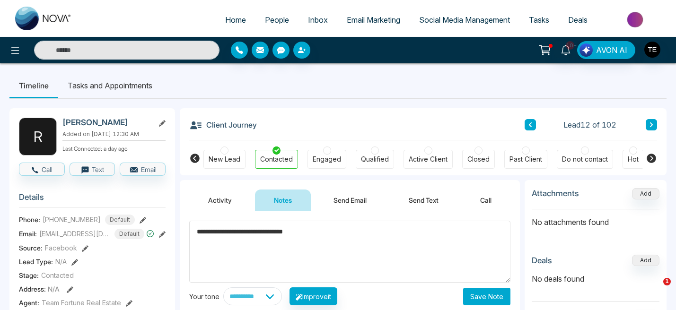
click at [237, 234] on textarea "**********" at bounding box center [349, 252] width 321 height 62
click at [319, 231] on textarea "**********" at bounding box center [349, 252] width 321 height 62
type textarea "**********"
click at [488, 297] on button "Save Note" at bounding box center [486, 297] width 47 height 18
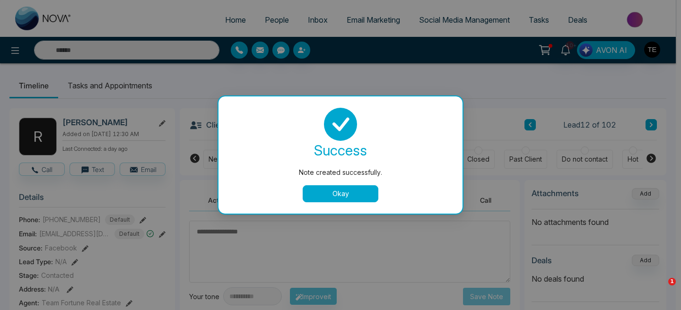
click at [354, 190] on button "Okay" at bounding box center [341, 193] width 76 height 17
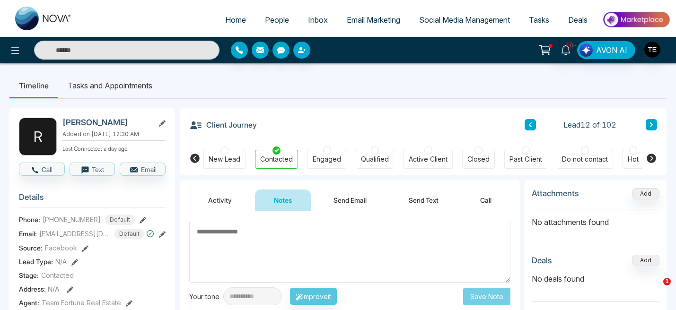
click at [651, 124] on icon at bounding box center [651, 125] width 3 height 5
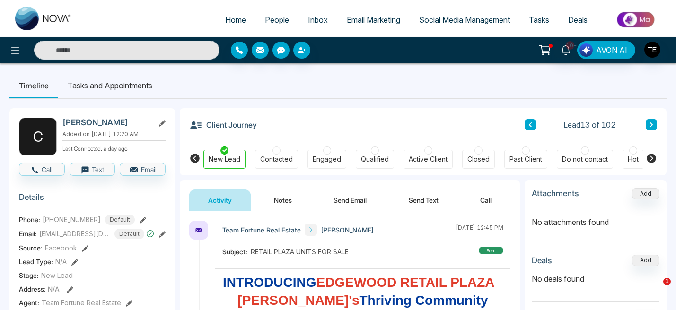
click at [653, 125] on icon at bounding box center [651, 125] width 5 height 6
click at [287, 202] on button "Notes" at bounding box center [283, 200] width 56 height 21
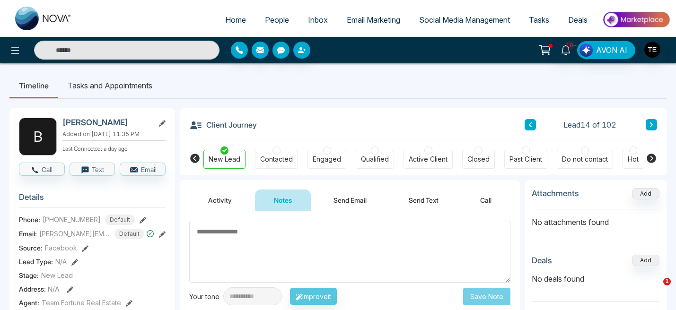
click at [222, 199] on button "Activity" at bounding box center [220, 200] width 62 height 21
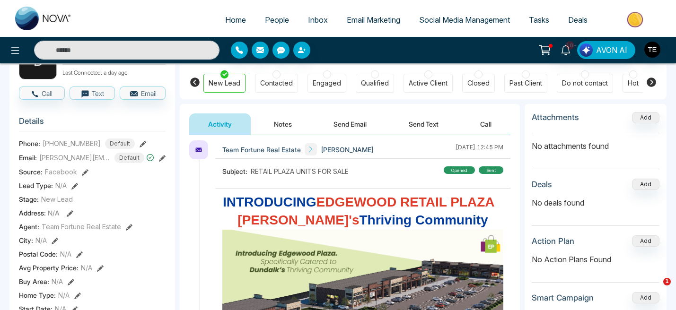
scroll to position [79, 0]
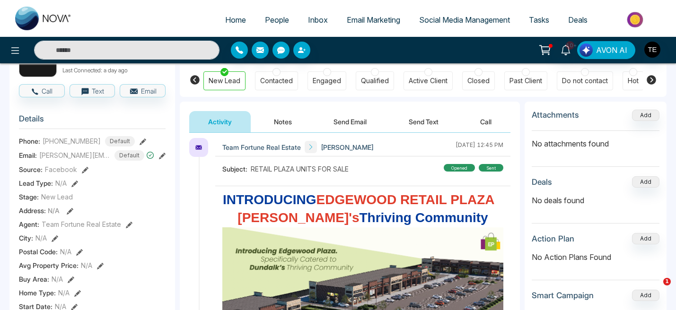
click at [253, 225] on span "DUNDALK's" at bounding box center [299, 218] width 122 height 15
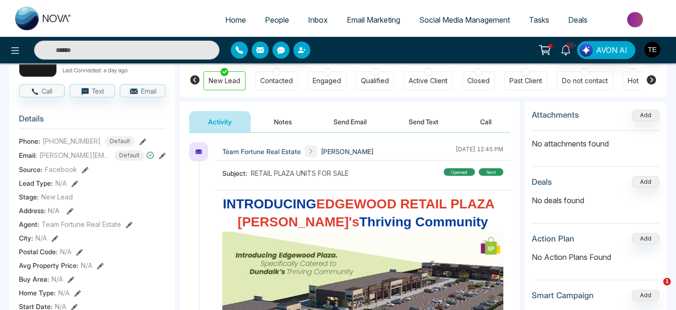
scroll to position [0, 0]
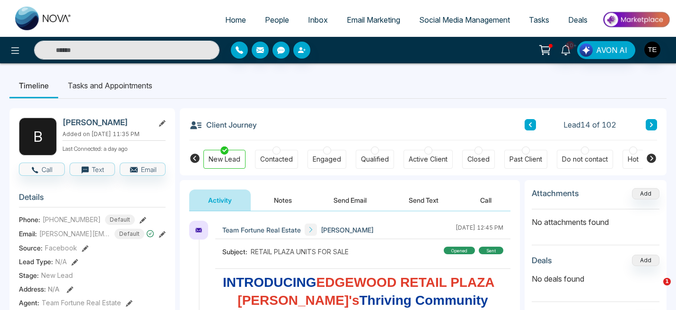
click at [279, 155] on div "Contacted" at bounding box center [276, 159] width 33 height 9
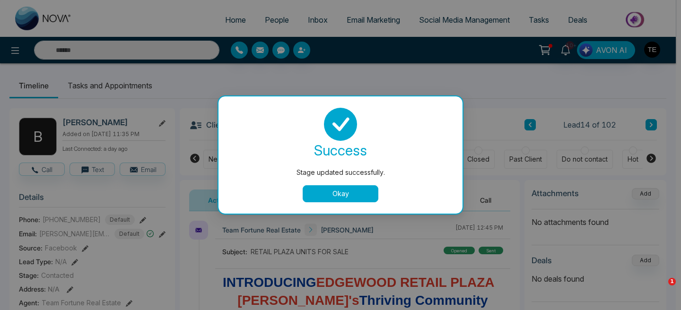
click at [328, 190] on button "Okay" at bounding box center [341, 193] width 76 height 17
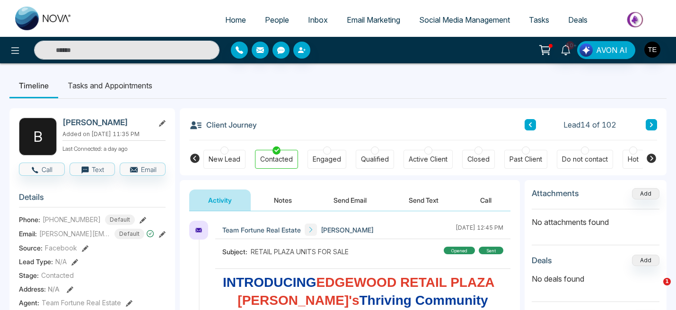
click at [285, 203] on button "Notes" at bounding box center [283, 200] width 56 height 21
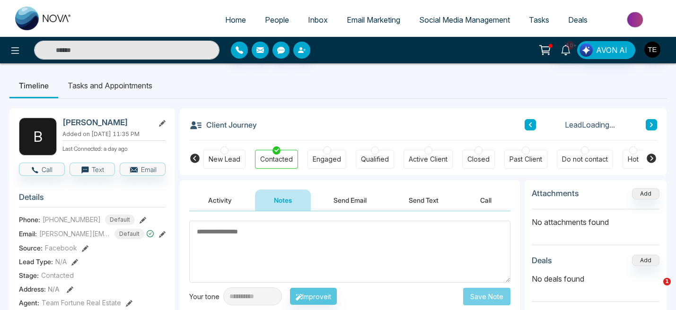
click at [287, 232] on textarea at bounding box center [349, 252] width 321 height 62
click at [198, 233] on textarea "*******" at bounding box center [349, 252] width 321 height 62
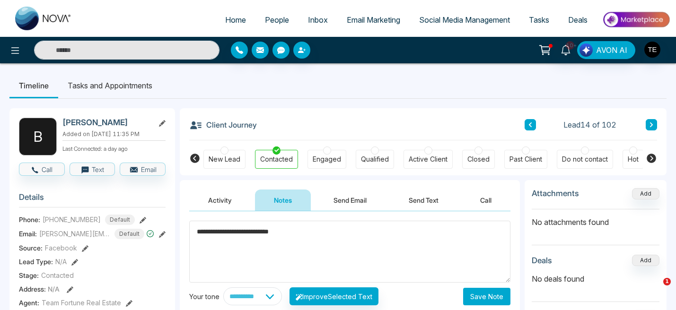
type textarea "**********"
click at [487, 297] on button "Save Note" at bounding box center [486, 297] width 47 height 18
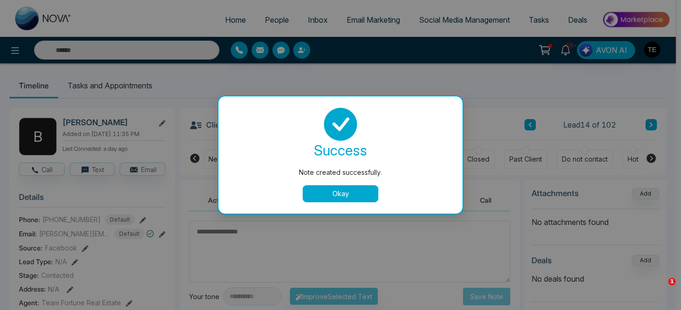
click at [351, 197] on button "Okay" at bounding box center [341, 193] width 76 height 17
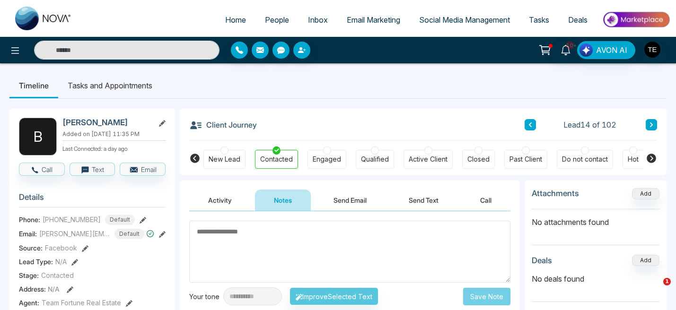
click at [651, 127] on icon at bounding box center [651, 125] width 5 height 6
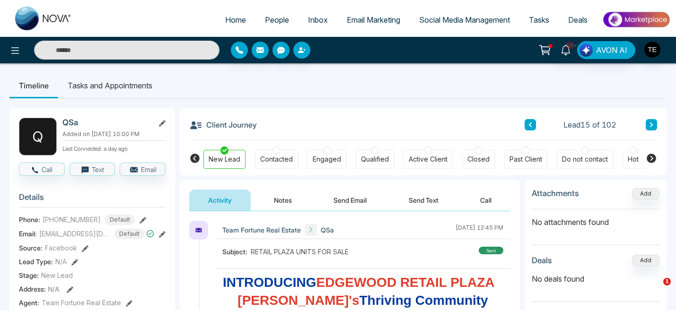
click at [280, 199] on button "Notes" at bounding box center [283, 200] width 56 height 21
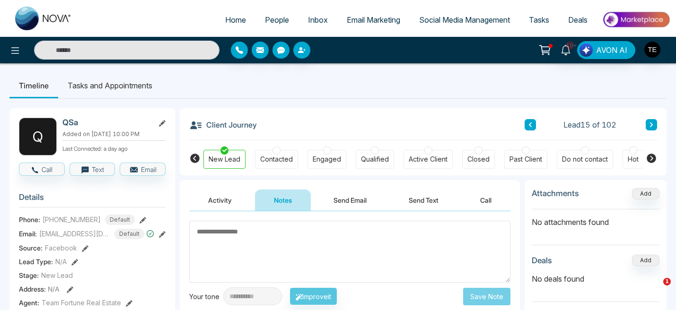
click at [275, 151] on div at bounding box center [277, 151] width 8 height 8
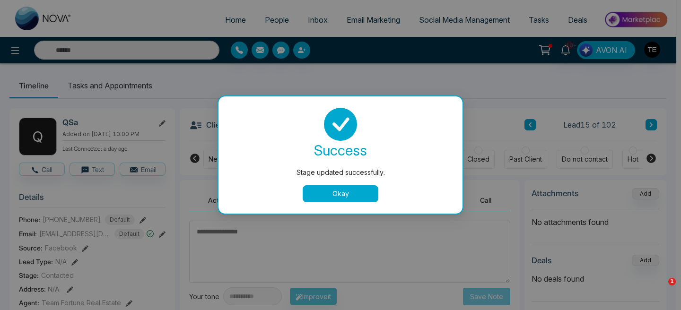
click at [328, 194] on button "Okay" at bounding box center [341, 193] width 76 height 17
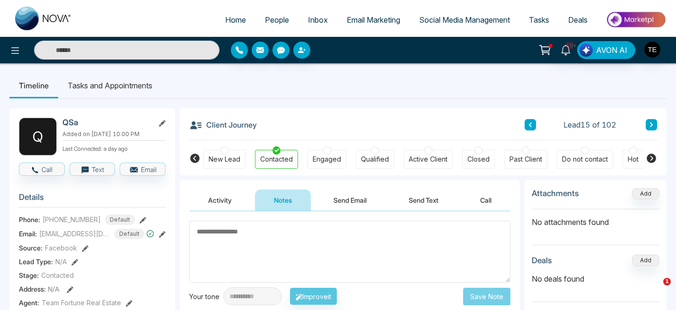
click at [393, 248] on textarea at bounding box center [349, 252] width 321 height 62
click at [230, 235] on textarea at bounding box center [349, 252] width 321 height 62
click at [215, 235] on textarea at bounding box center [349, 252] width 321 height 62
click at [200, 235] on textarea at bounding box center [349, 252] width 321 height 62
click at [351, 200] on button "Send Email" at bounding box center [350, 200] width 71 height 21
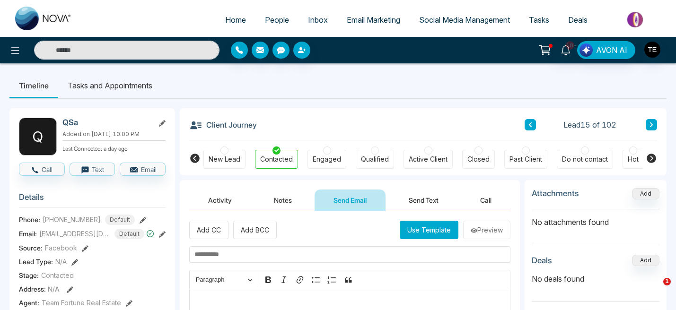
click at [281, 201] on button "Notes" at bounding box center [283, 200] width 56 height 21
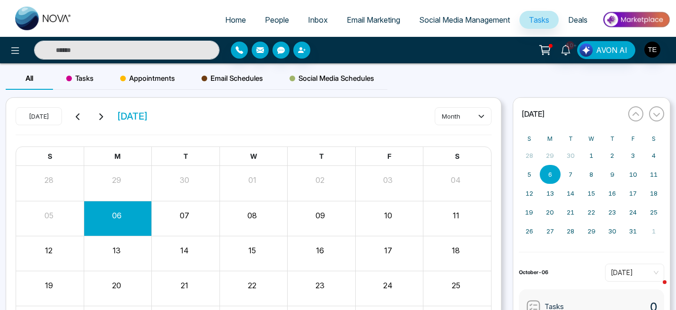
scroll to position [75, 0]
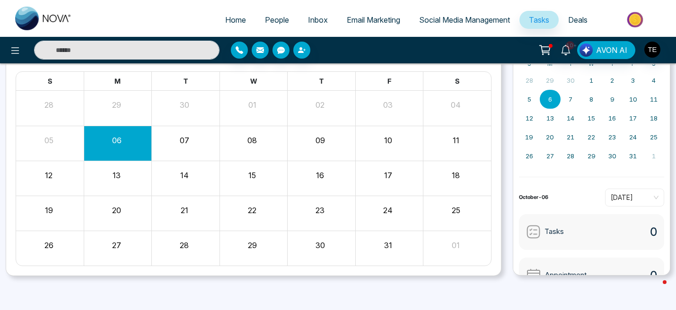
click at [321, 242] on button "30" at bounding box center [320, 245] width 9 height 11
click at [320, 247] on button "30" at bounding box center [320, 245] width 9 height 11
click at [591, 156] on abbr "29" at bounding box center [592, 156] width 8 height 8
click at [609, 156] on abbr "30" at bounding box center [612, 156] width 8 height 8
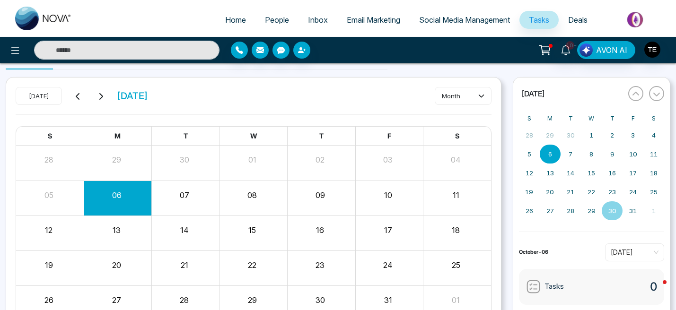
scroll to position [0, 0]
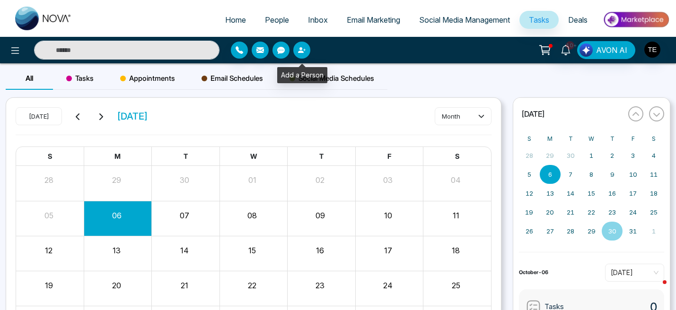
click at [304, 49] on icon "button" at bounding box center [304, 50] width 2 height 2
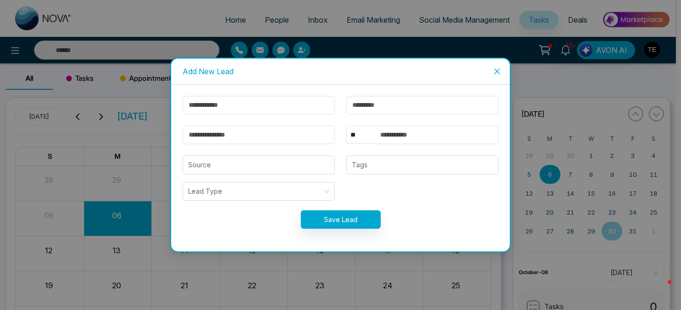
click at [498, 70] on icon "close" at bounding box center [497, 72] width 6 height 6
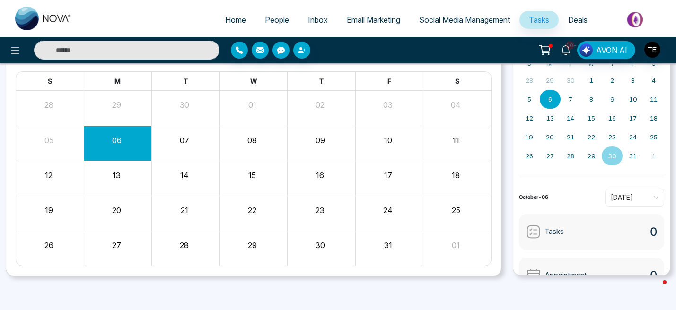
scroll to position [68, 0]
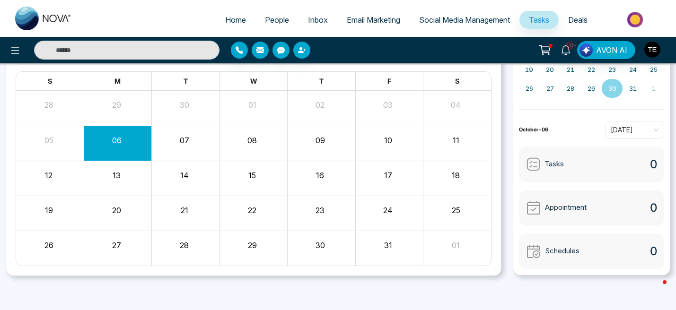
click at [586, 205] on span "Appointment" at bounding box center [566, 207] width 42 height 11
click at [537, 207] on img at bounding box center [533, 208] width 15 height 15
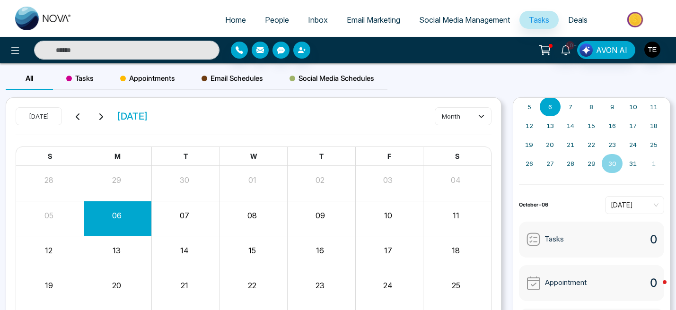
click at [610, 161] on abbr "30" at bounding box center [612, 164] width 8 height 8
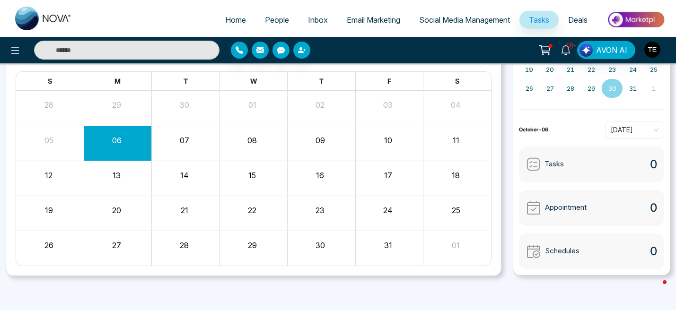
click at [316, 240] on button "30" at bounding box center [320, 245] width 9 height 11
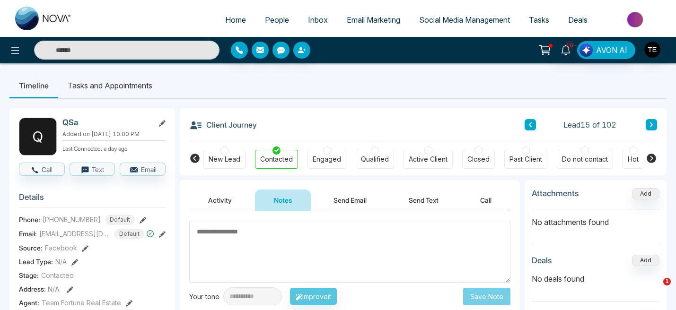
click at [651, 127] on icon at bounding box center [651, 125] width 5 height 6
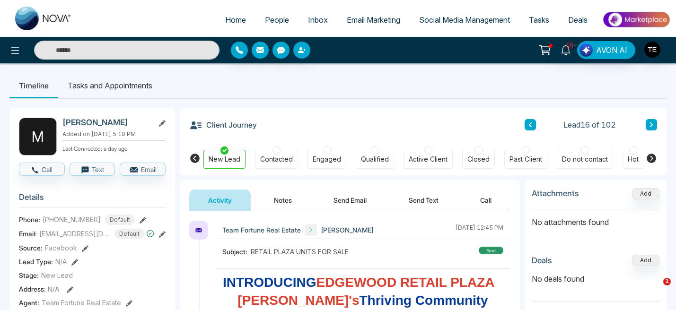
click at [275, 151] on div at bounding box center [277, 151] width 8 height 8
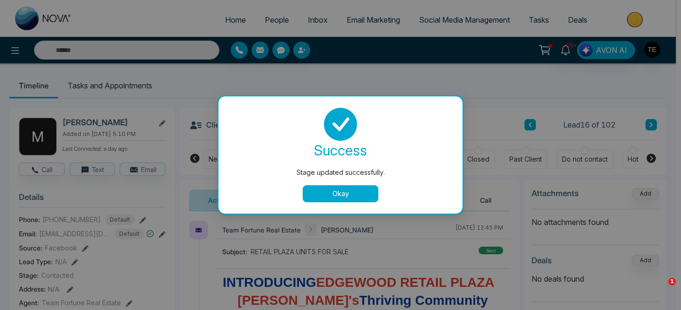
click at [329, 194] on button "Okay" at bounding box center [341, 193] width 76 height 17
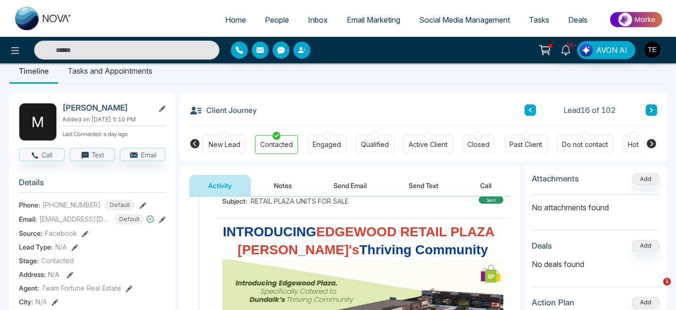
scroll to position [16, 0]
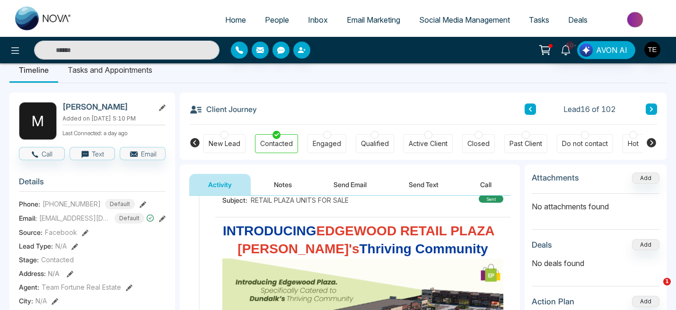
click at [162, 220] on icon at bounding box center [162, 219] width 7 height 7
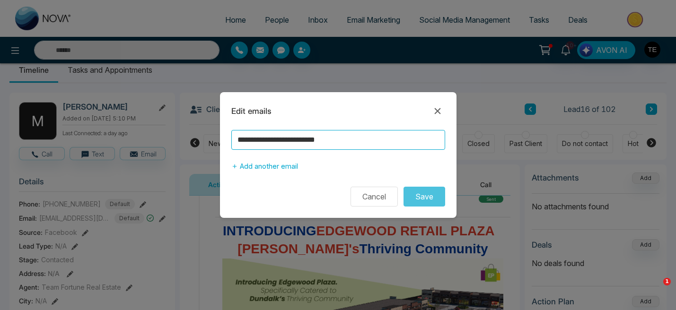
click at [270, 141] on input "**********" at bounding box center [338, 140] width 214 height 20
click at [301, 143] on input "**********" at bounding box center [338, 140] width 214 height 20
click at [365, 141] on input "**********" at bounding box center [338, 140] width 214 height 20
click at [324, 140] on input "**********" at bounding box center [338, 140] width 214 height 20
type input "**********"
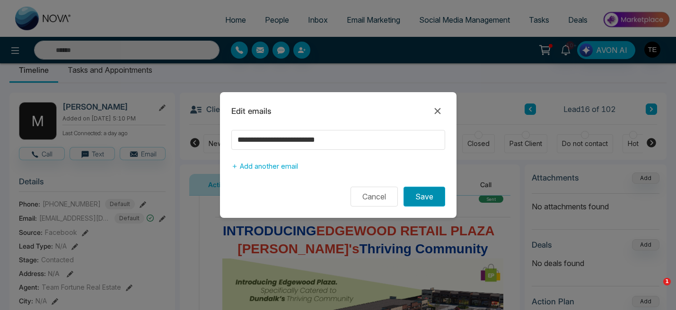
click at [425, 197] on button "Save" at bounding box center [425, 197] width 42 height 20
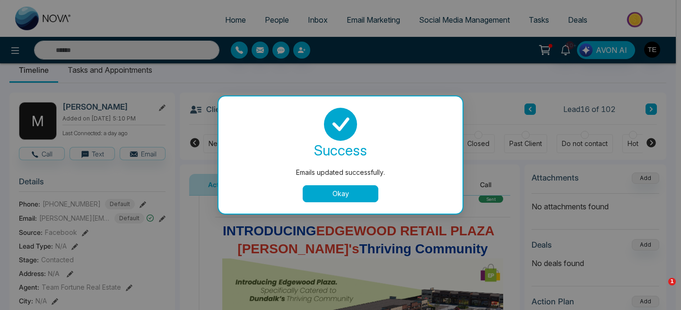
click at [359, 192] on button "Okay" at bounding box center [341, 193] width 76 height 17
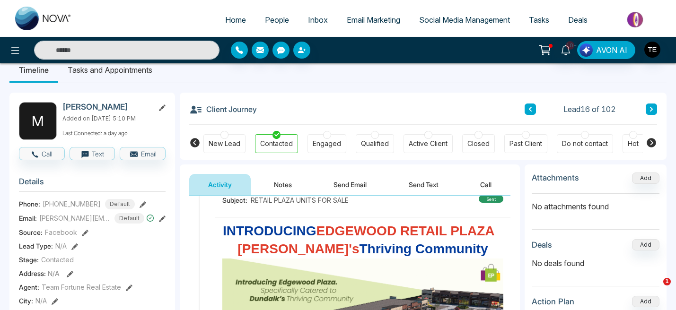
scroll to position [0, 0]
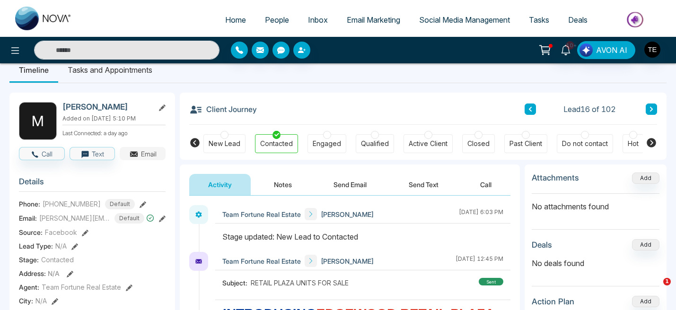
click at [147, 156] on button "Email" at bounding box center [143, 153] width 46 height 13
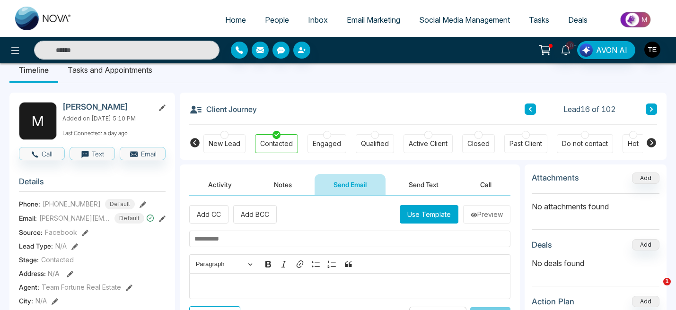
click at [241, 237] on input "text" at bounding box center [349, 239] width 321 height 17
type input "**********"
click at [411, 223] on button "Use Template" at bounding box center [429, 214] width 59 height 18
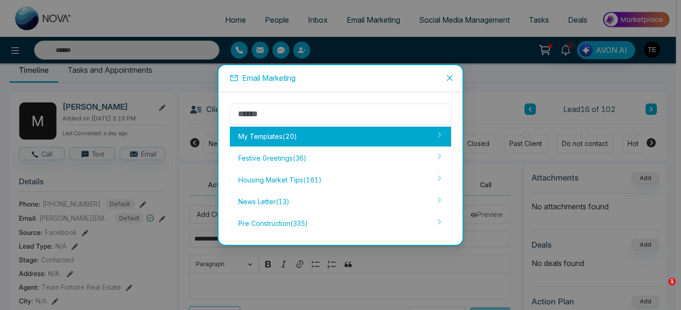
click at [302, 134] on div "My Templates ( 20 )" at bounding box center [340, 137] width 221 height 20
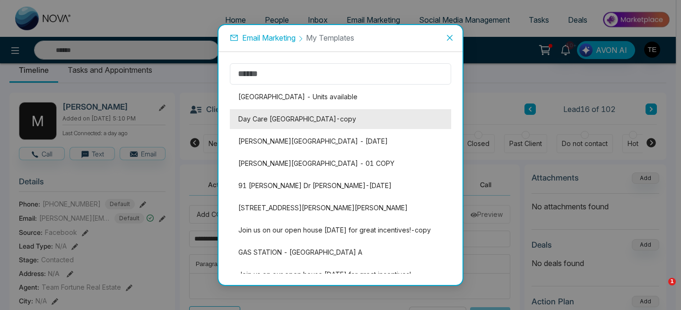
click at [298, 113] on li "Day Care Brampton - Heritage Plaza-copy" at bounding box center [340, 119] width 221 height 20
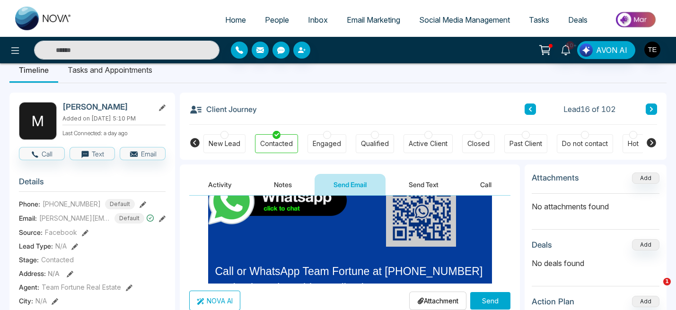
scroll to position [1302, 0]
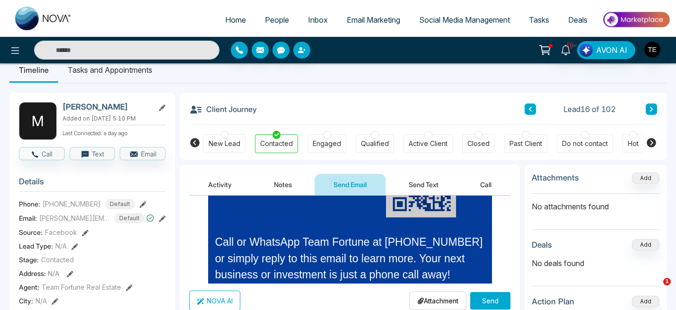
click at [482, 300] on button "Send" at bounding box center [490, 301] width 40 height 18
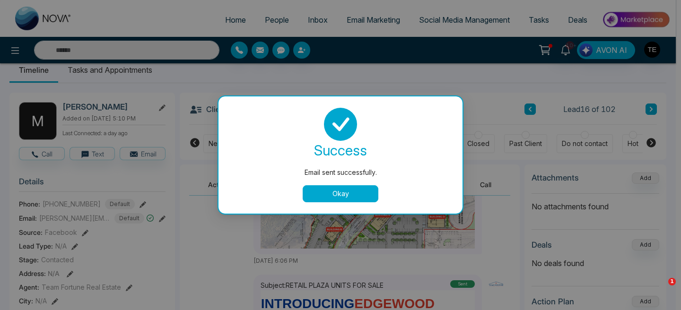
click at [351, 196] on button "Okay" at bounding box center [341, 193] width 76 height 17
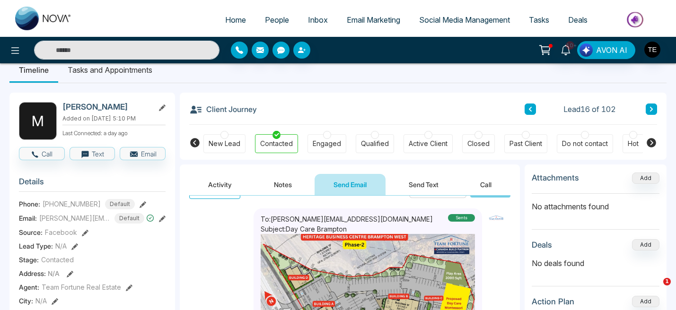
scroll to position [850, 0]
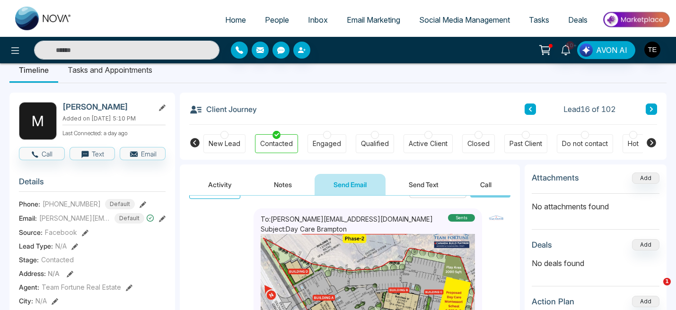
click at [282, 183] on button "Notes" at bounding box center [283, 184] width 56 height 21
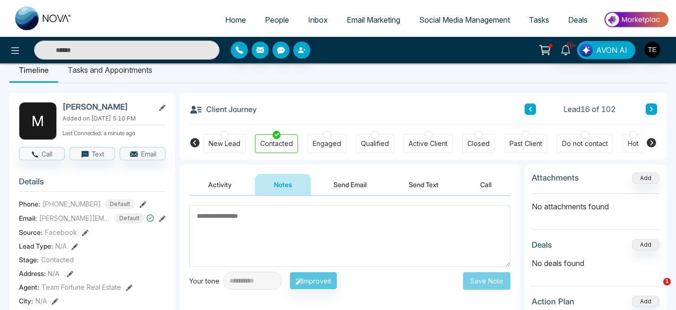
click at [269, 224] on textarea at bounding box center [349, 236] width 321 height 62
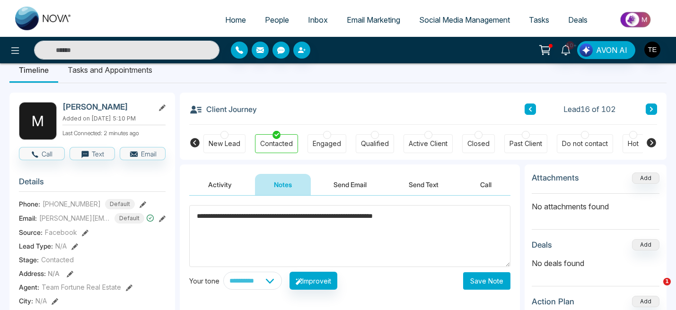
click at [398, 217] on textarea "**********" at bounding box center [349, 236] width 321 height 62
click at [440, 215] on textarea "**********" at bounding box center [349, 236] width 321 height 62
type textarea "**********"
click at [487, 282] on button "Save Note" at bounding box center [486, 282] width 47 height 18
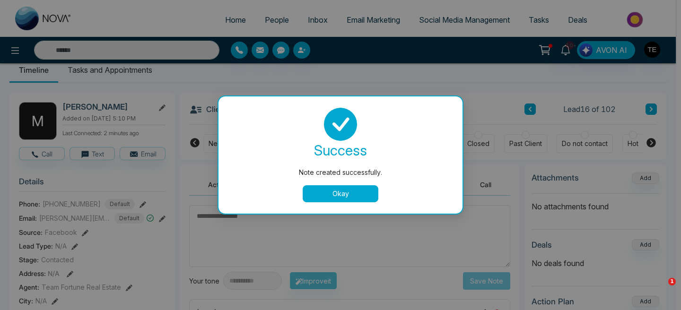
click at [358, 200] on button "Okay" at bounding box center [341, 193] width 76 height 17
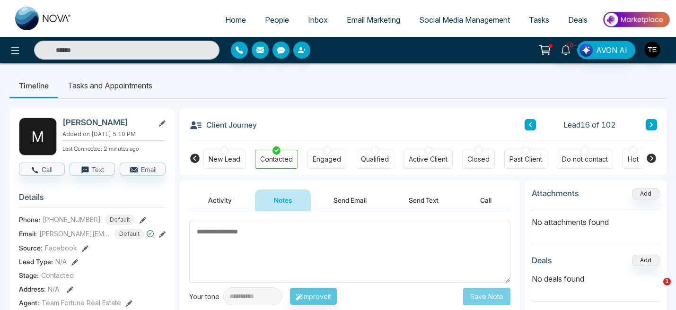
click at [652, 126] on icon at bounding box center [651, 125] width 5 height 6
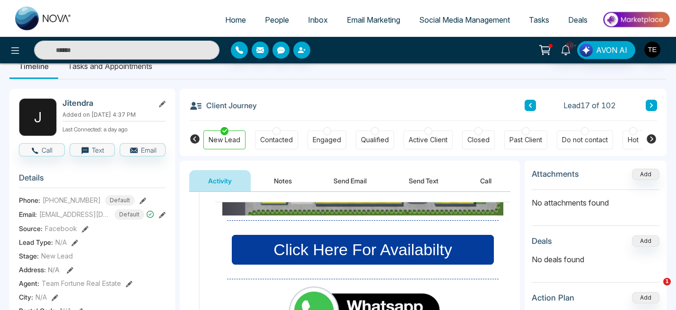
scroll to position [480, 0]
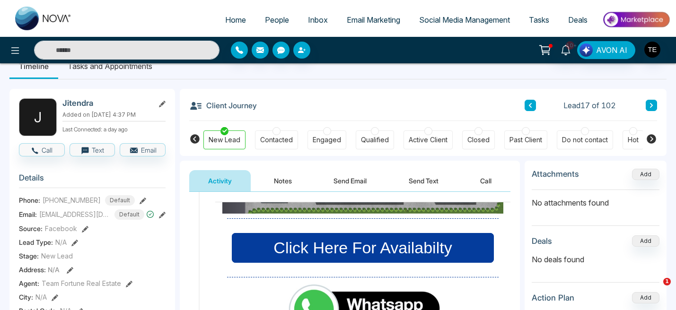
click at [276, 134] on div at bounding box center [277, 131] width 8 height 8
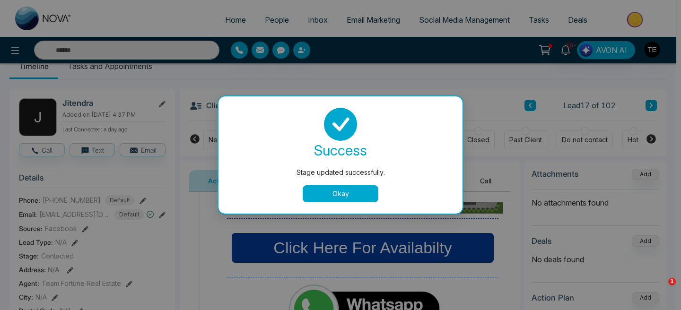
click at [335, 192] on button "Okay" at bounding box center [341, 193] width 76 height 17
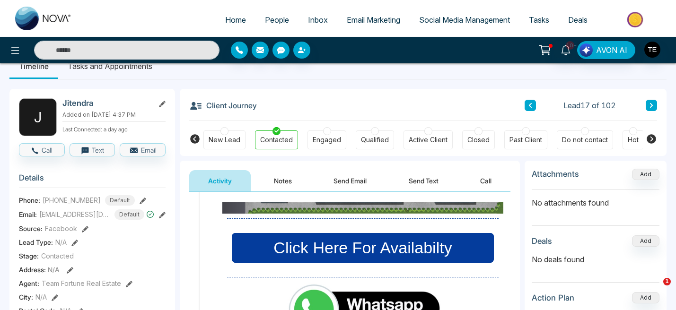
click at [278, 180] on button "Notes" at bounding box center [283, 180] width 56 height 21
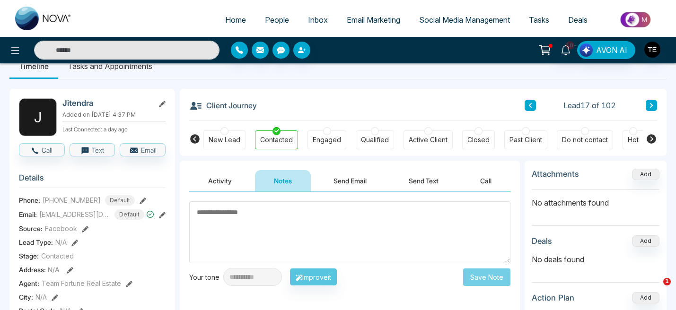
click at [276, 219] on textarea at bounding box center [349, 233] width 321 height 62
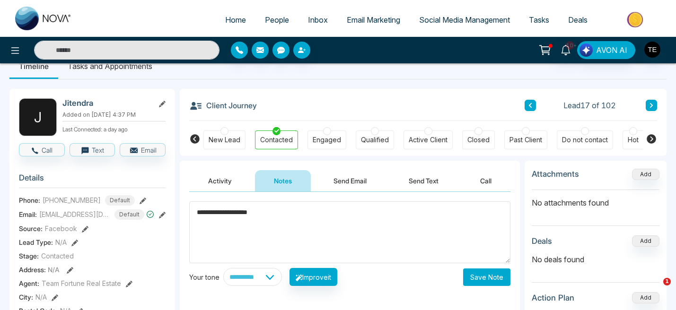
click at [222, 215] on textarea "**********" at bounding box center [349, 233] width 321 height 62
type textarea "**********"
click at [482, 279] on button "Save Note" at bounding box center [486, 278] width 47 height 18
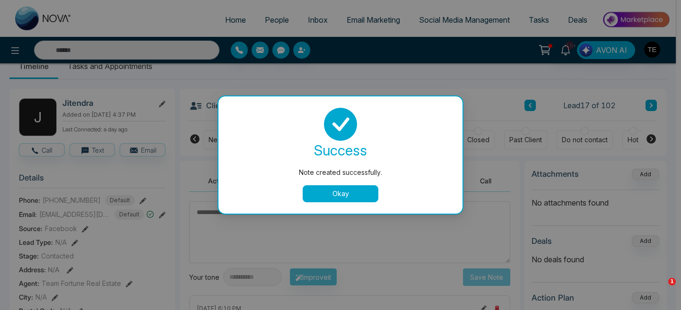
click at [351, 192] on button "Okay" at bounding box center [341, 193] width 76 height 17
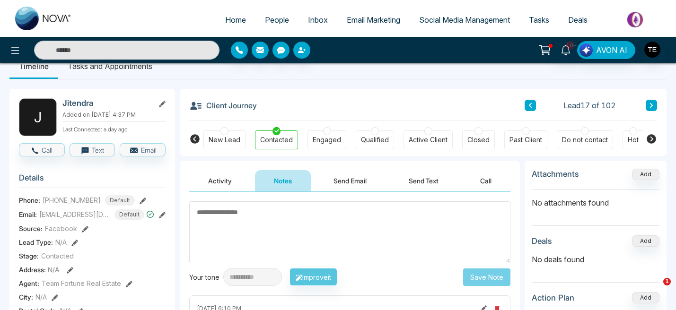
click at [652, 106] on icon at bounding box center [651, 106] width 5 height 6
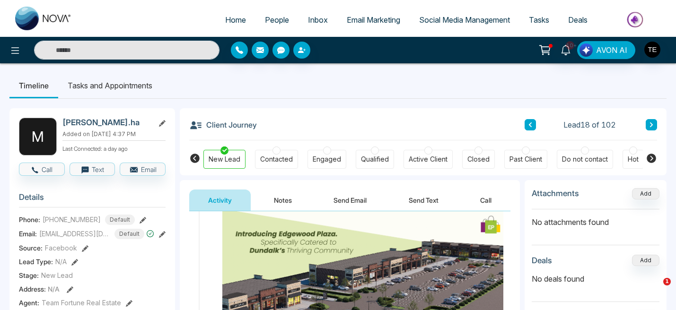
click at [276, 152] on div at bounding box center [277, 151] width 8 height 8
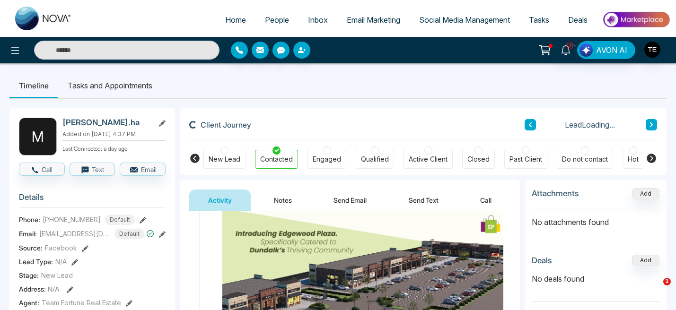
scroll to position [32, 0]
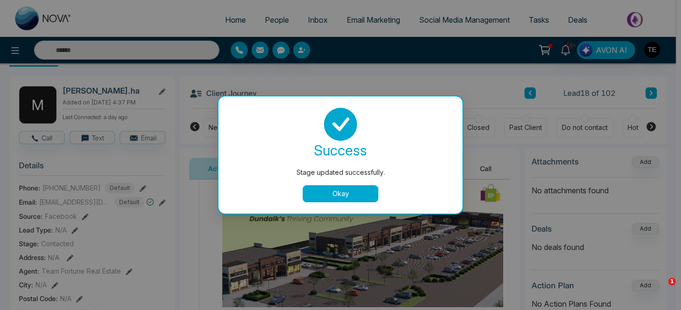
click at [374, 194] on button "Okay" at bounding box center [341, 193] width 76 height 17
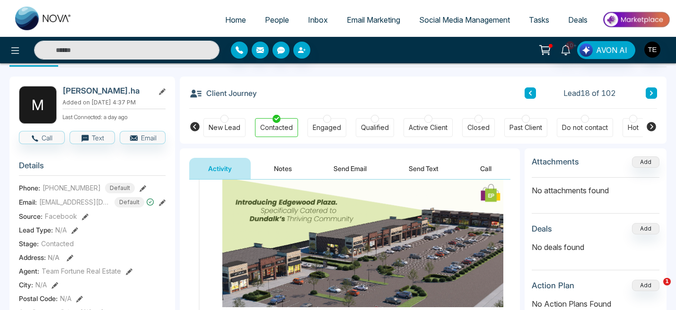
click at [653, 95] on icon at bounding box center [651, 93] width 5 height 6
